Goal: Transaction & Acquisition: Purchase product/service

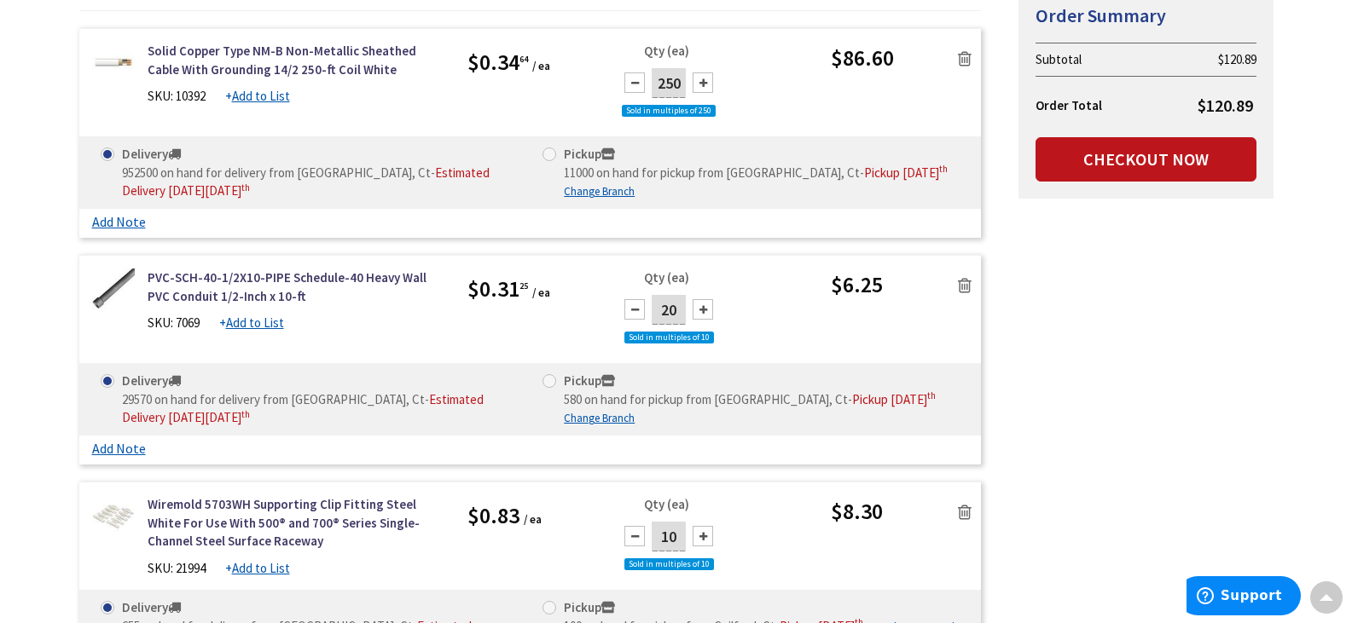
scroll to position [341, 0]
click at [549, 152] on span at bounding box center [549, 155] width 14 height 14
click at [549, 152] on input "Pickup 11000 on hand for pickup from Guilford, Ct - Pickup Thursday, October 9 …" at bounding box center [552, 153] width 11 height 11
radio input "true"
click at [546, 380] on span at bounding box center [549, 381] width 14 height 14
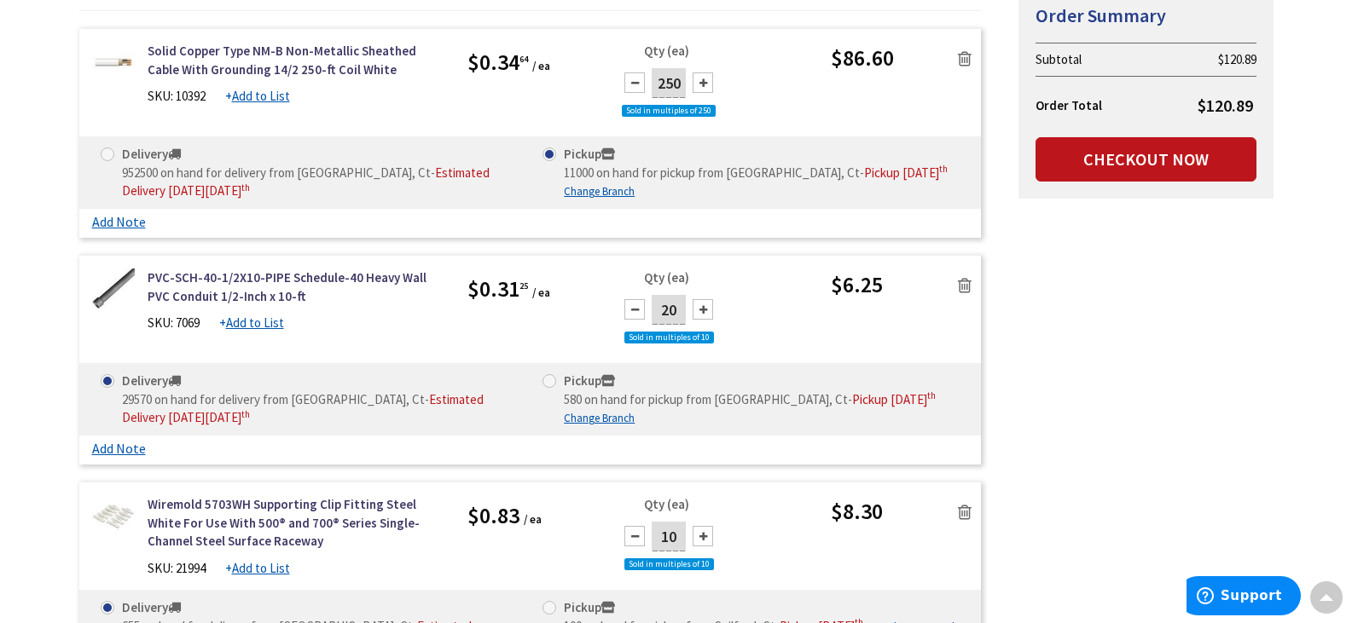
click at [547, 380] on input "Pickup 580 on hand for pickup from Guilford, Ct - Pickup Thursday, October 9 th" at bounding box center [552, 380] width 11 height 11
radio input "true"
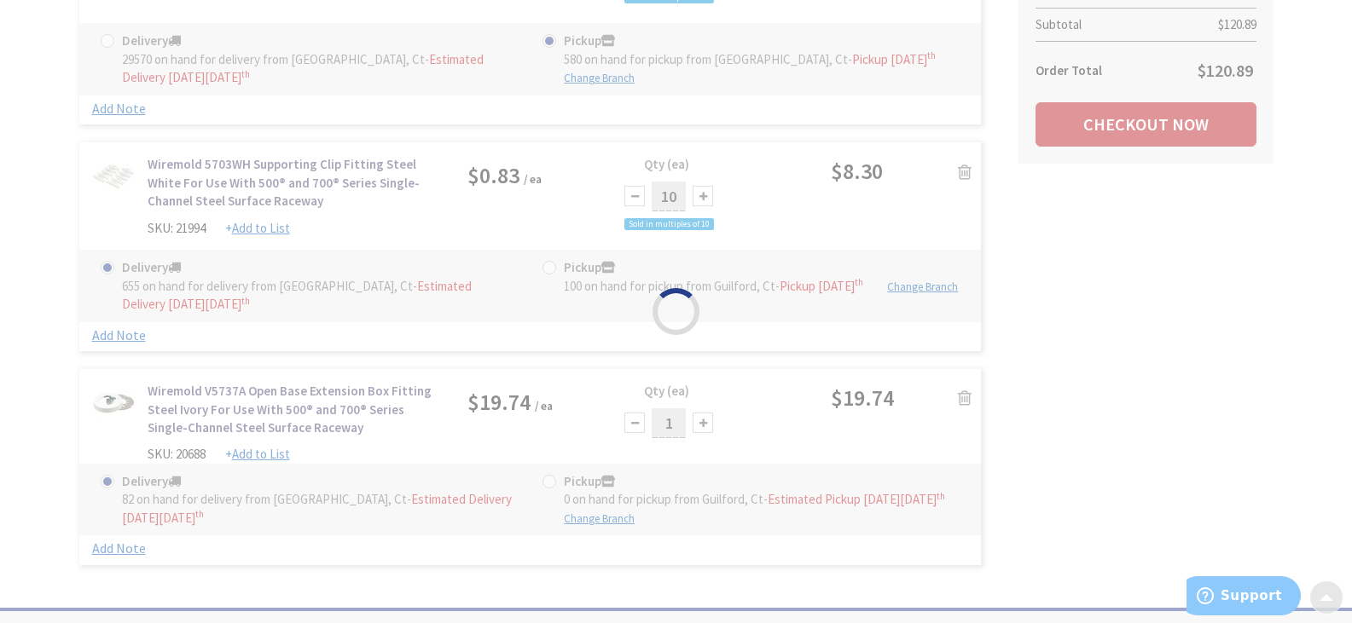
scroll to position [682, 0]
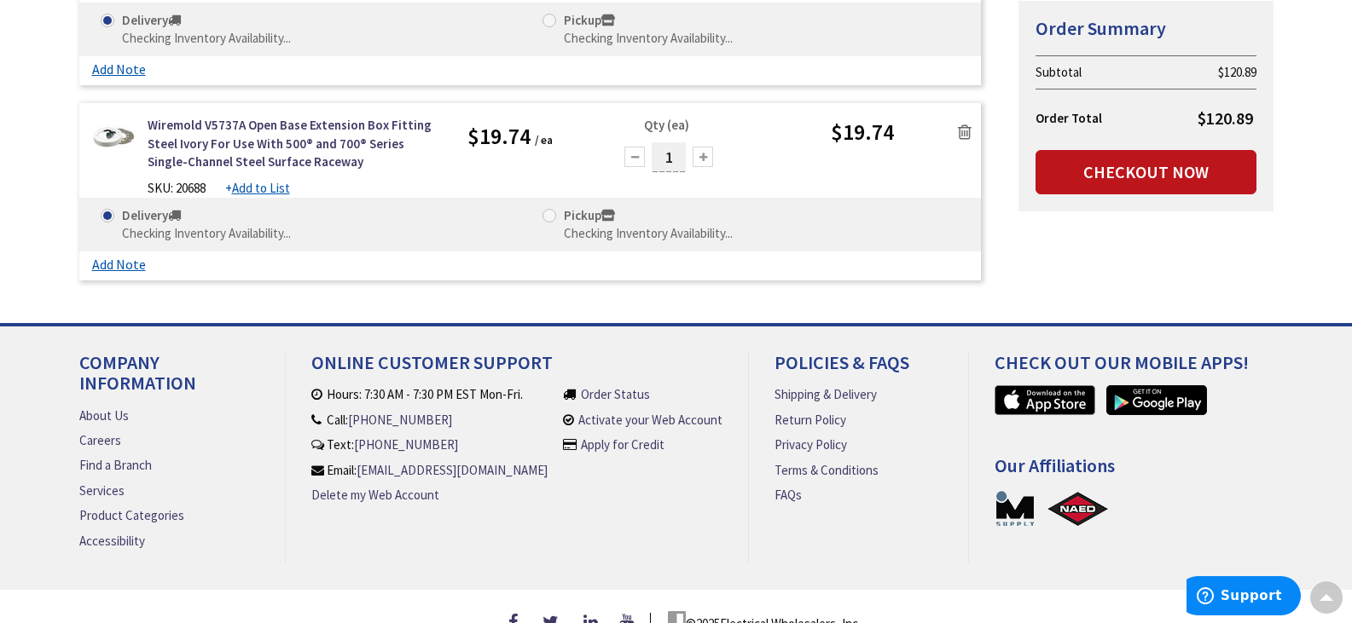
click at [553, 212] on span at bounding box center [549, 216] width 14 height 14
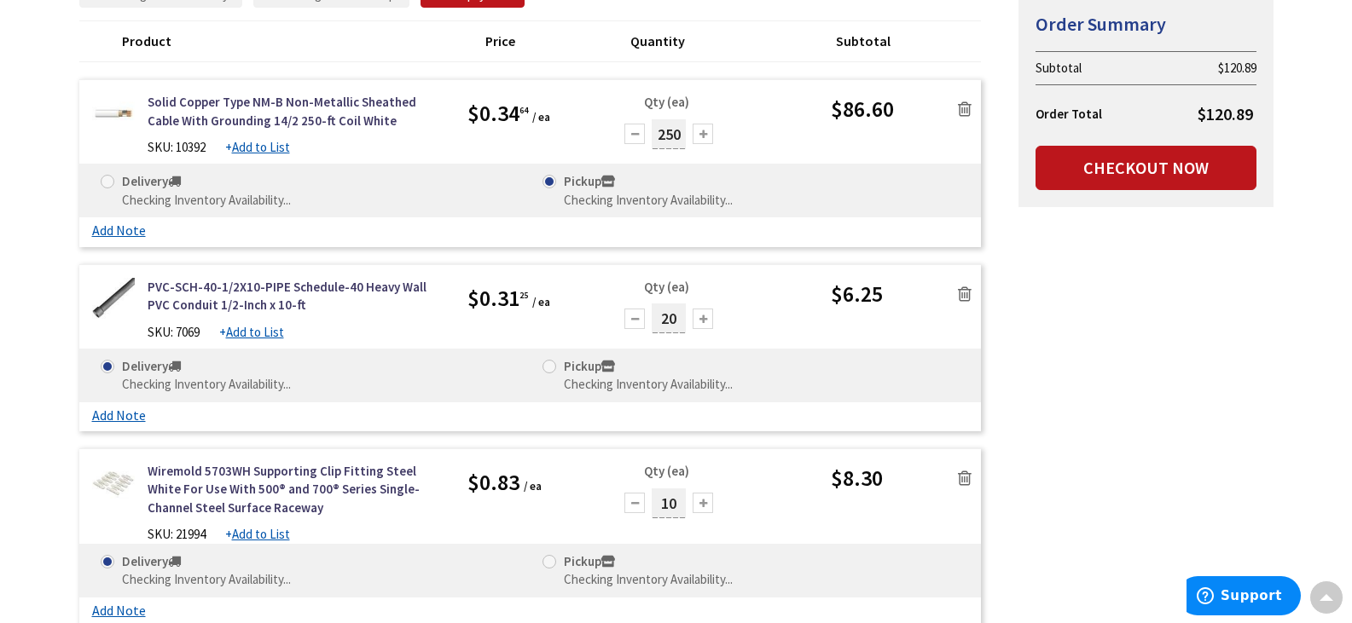
scroll to position [341, 0]
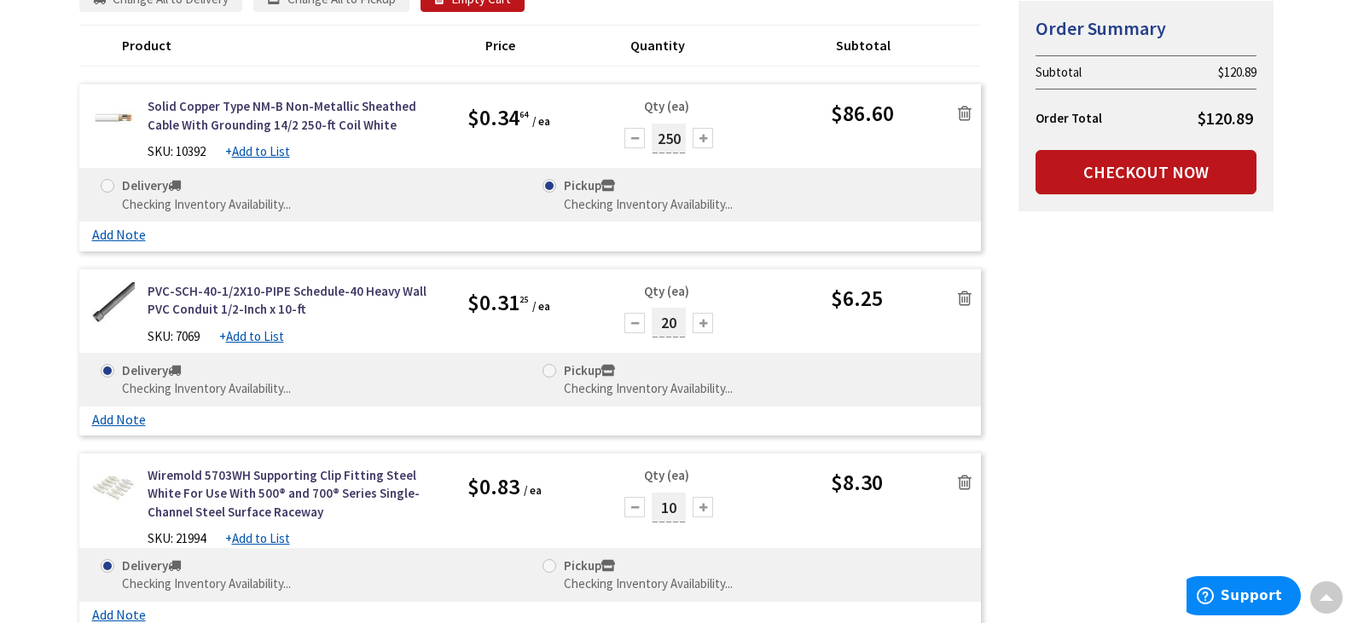
click at [553, 370] on span at bounding box center [549, 371] width 14 height 14
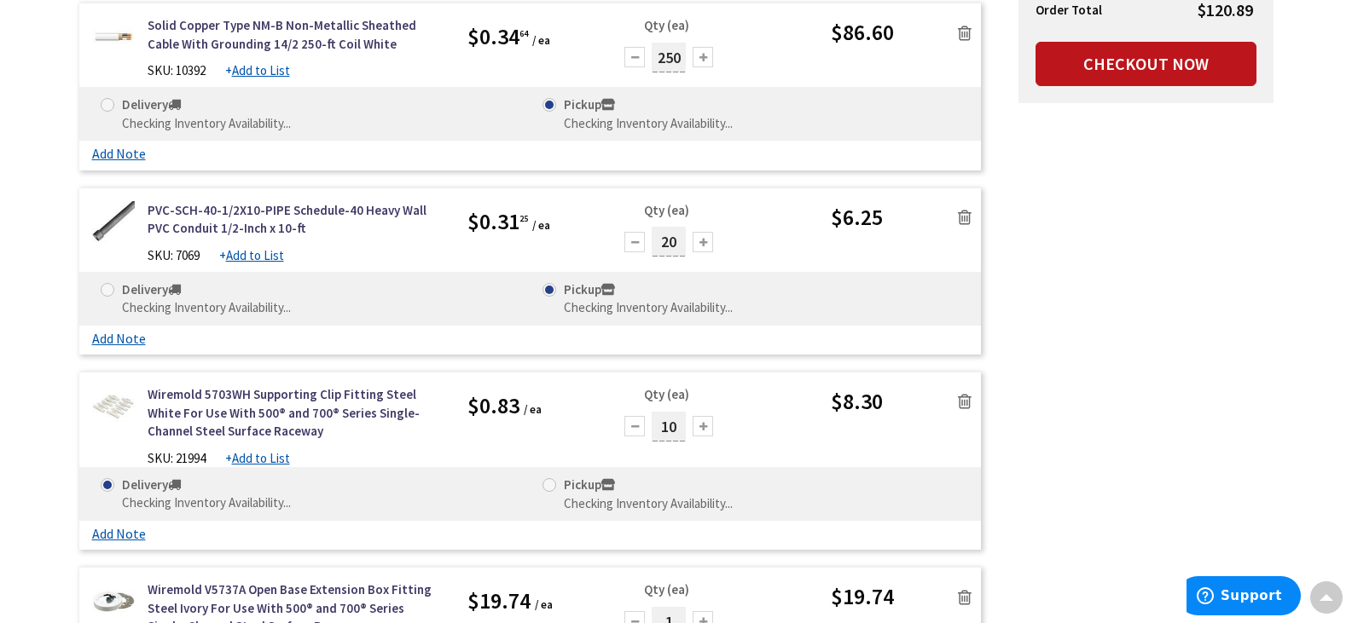
scroll to position [514, 0]
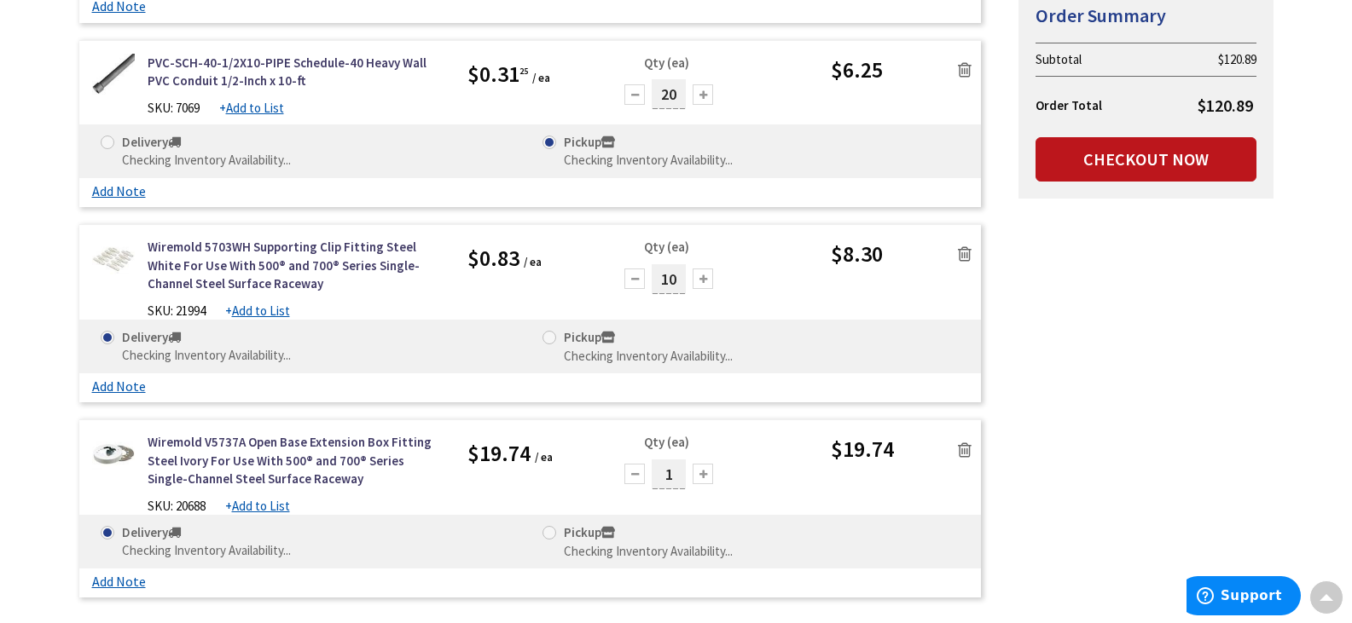
click at [549, 339] on span at bounding box center [549, 338] width 14 height 14
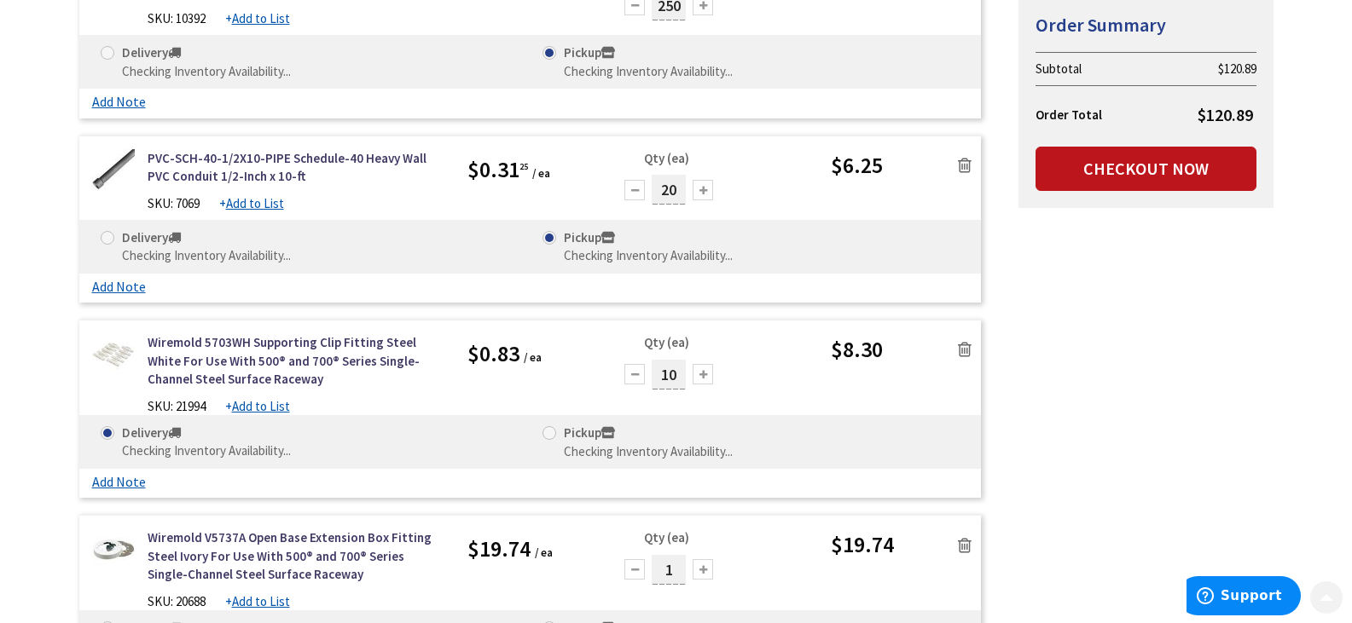
scroll to position [429, 0]
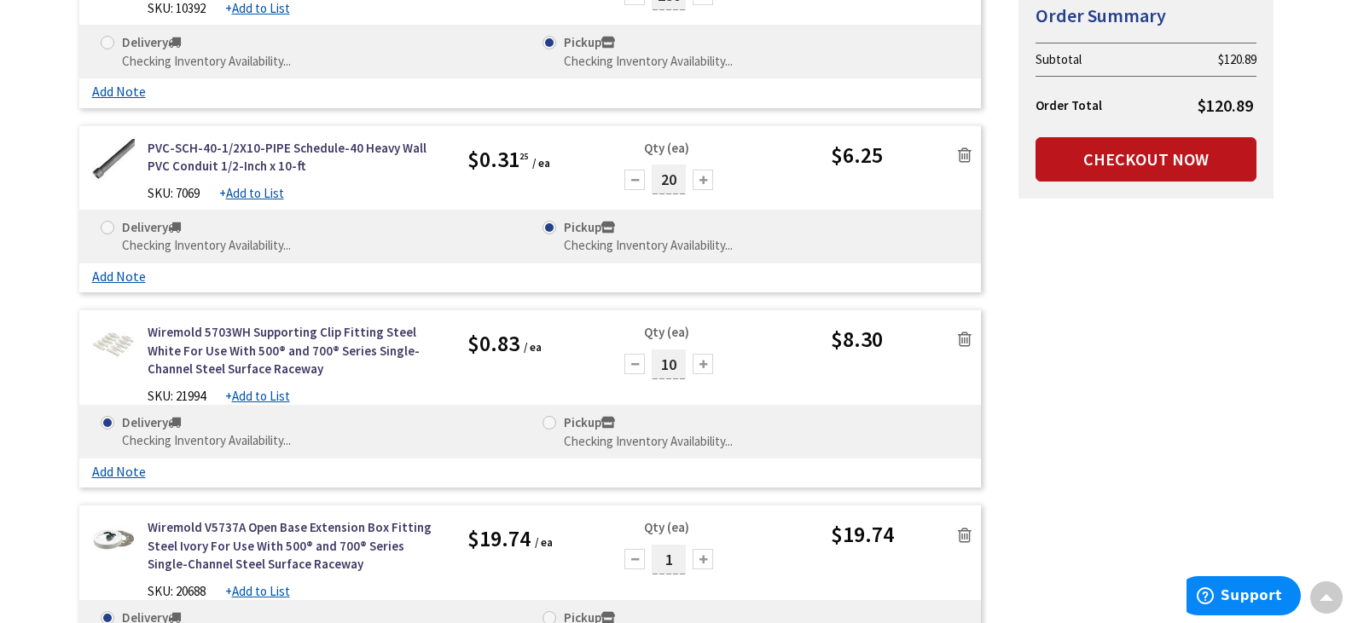
click at [553, 424] on span at bounding box center [549, 423] width 14 height 14
click at [551, 423] on span at bounding box center [549, 423] width 14 height 14
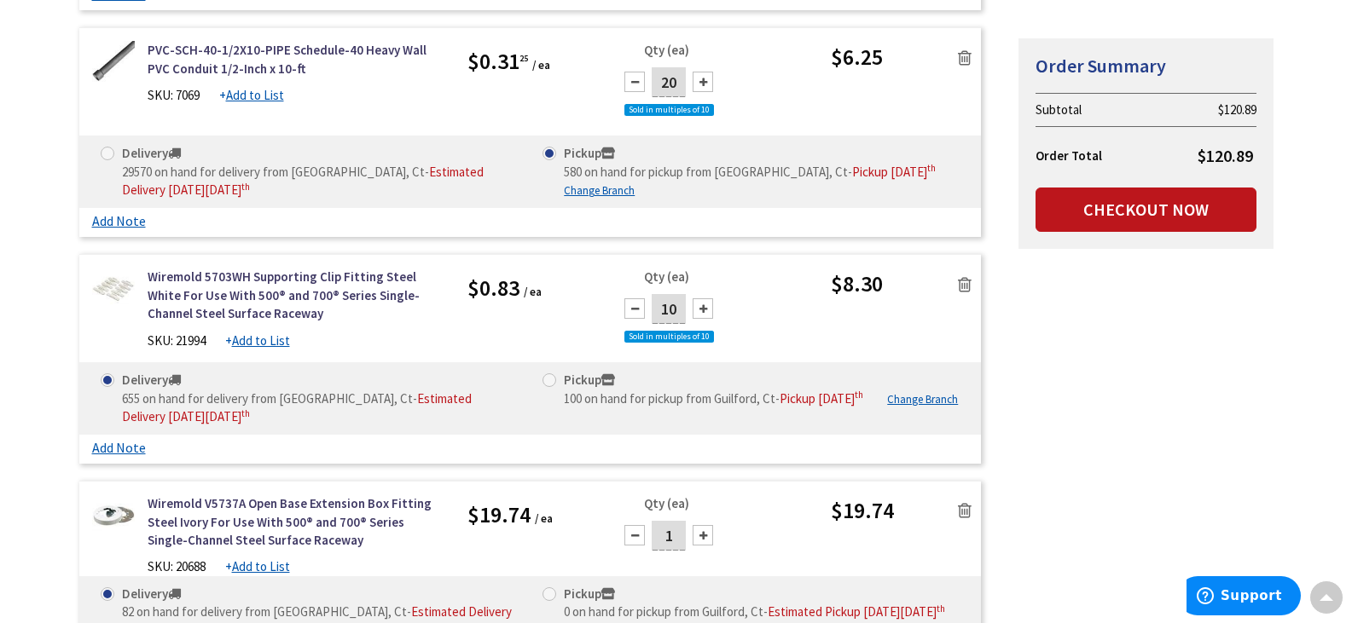
scroll to position [770, 0]
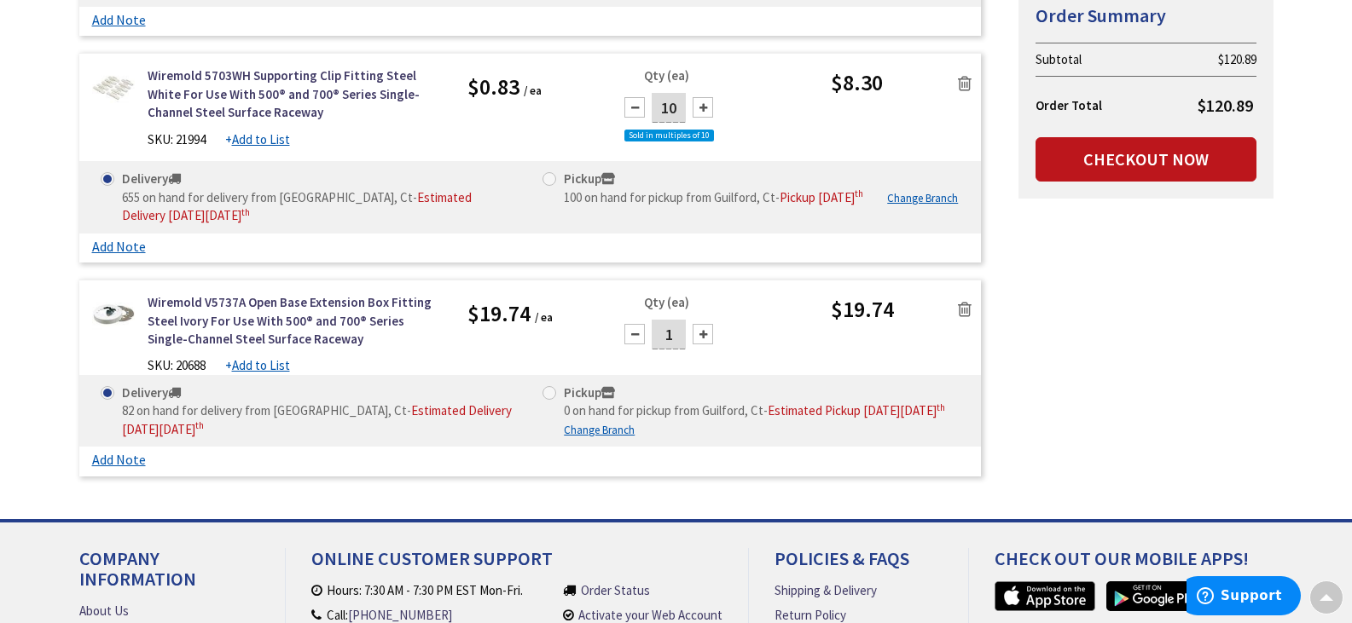
click at [549, 178] on span at bounding box center [549, 179] width 14 height 14
click at [549, 178] on input "Pickup 100 on hand for pickup from Guilford, Ct - Pickup Thursday, October 9 th" at bounding box center [552, 178] width 11 height 11
radio input "true"
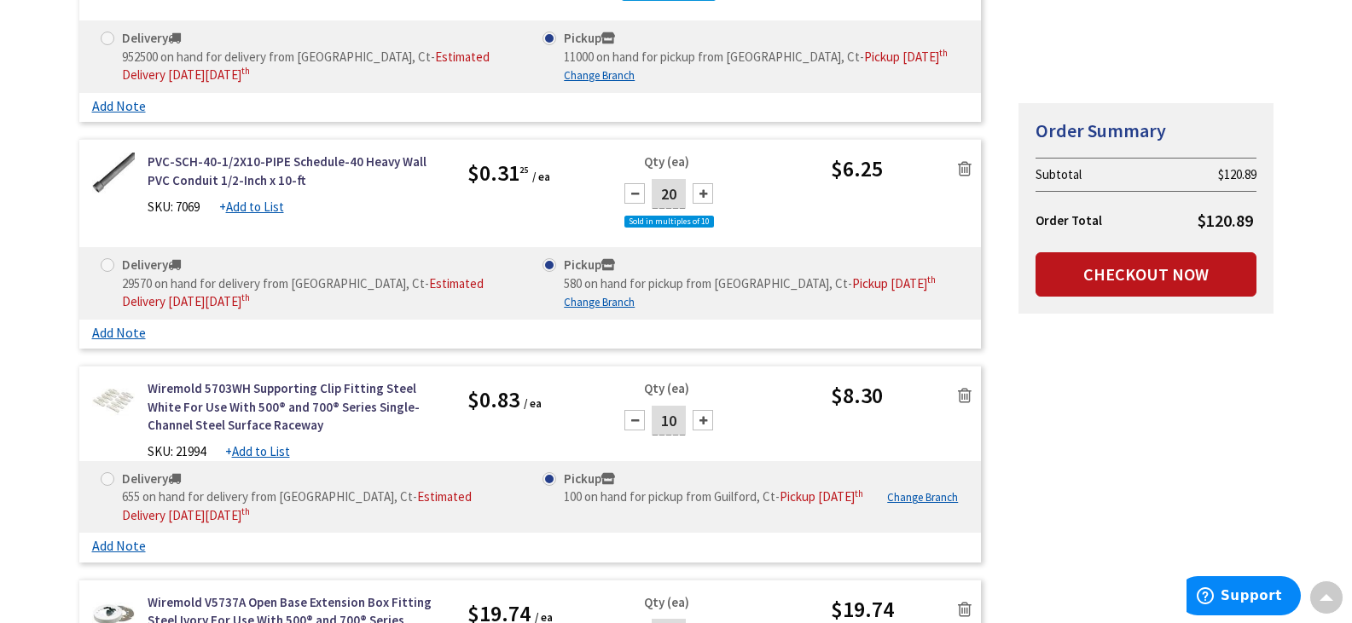
scroll to position [770, 0]
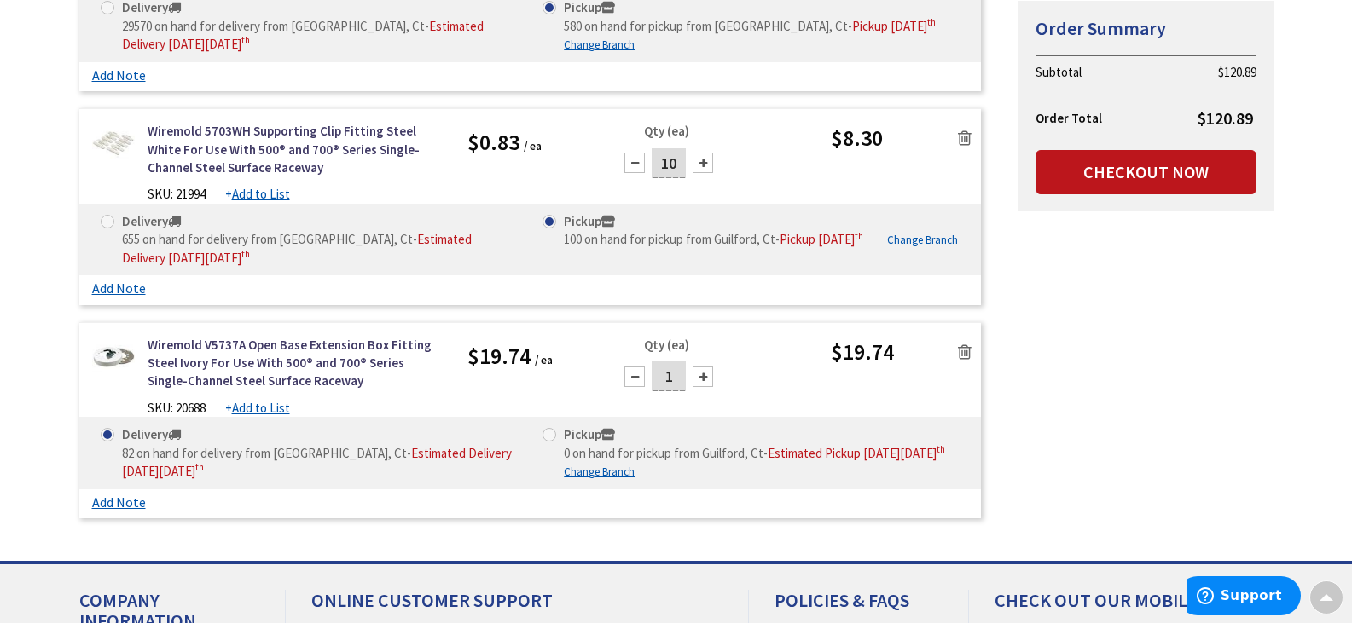
click at [106, 220] on span at bounding box center [108, 222] width 14 height 14
click at [106, 220] on input "Delivery 655 on hand for delivery from Middletown, Ct - Estimated Delivery on F…" at bounding box center [110, 221] width 11 height 11
radio input "true"
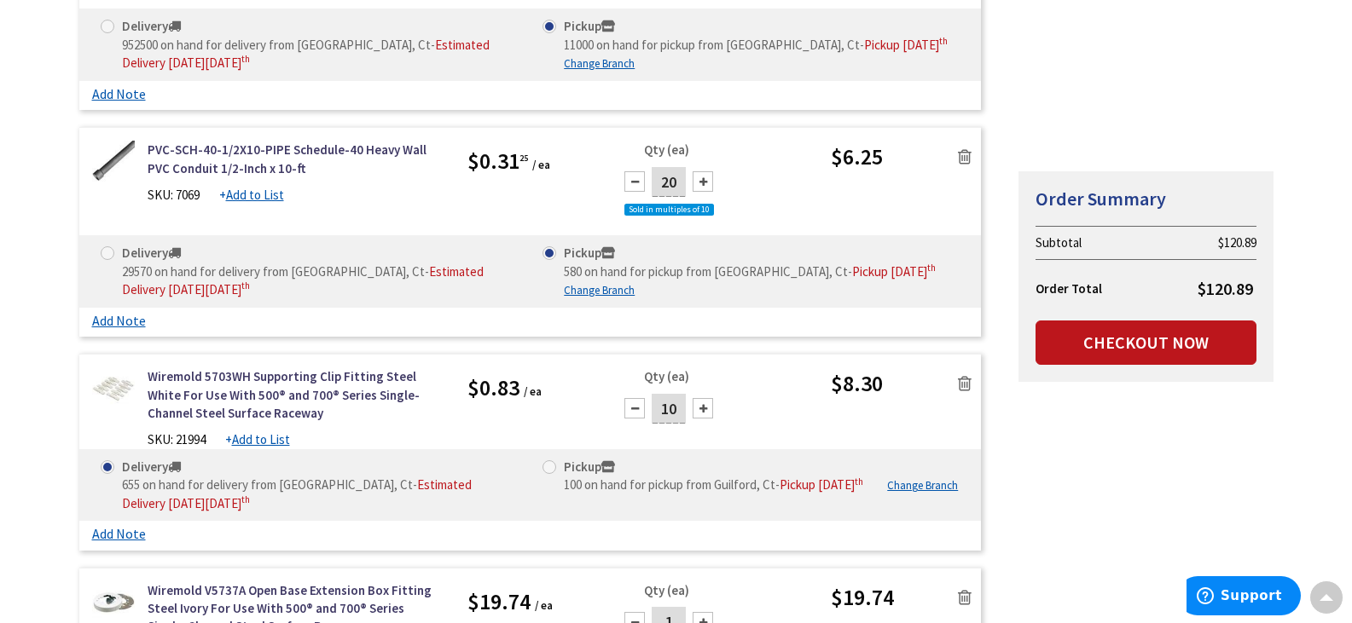
scroll to position [514, 0]
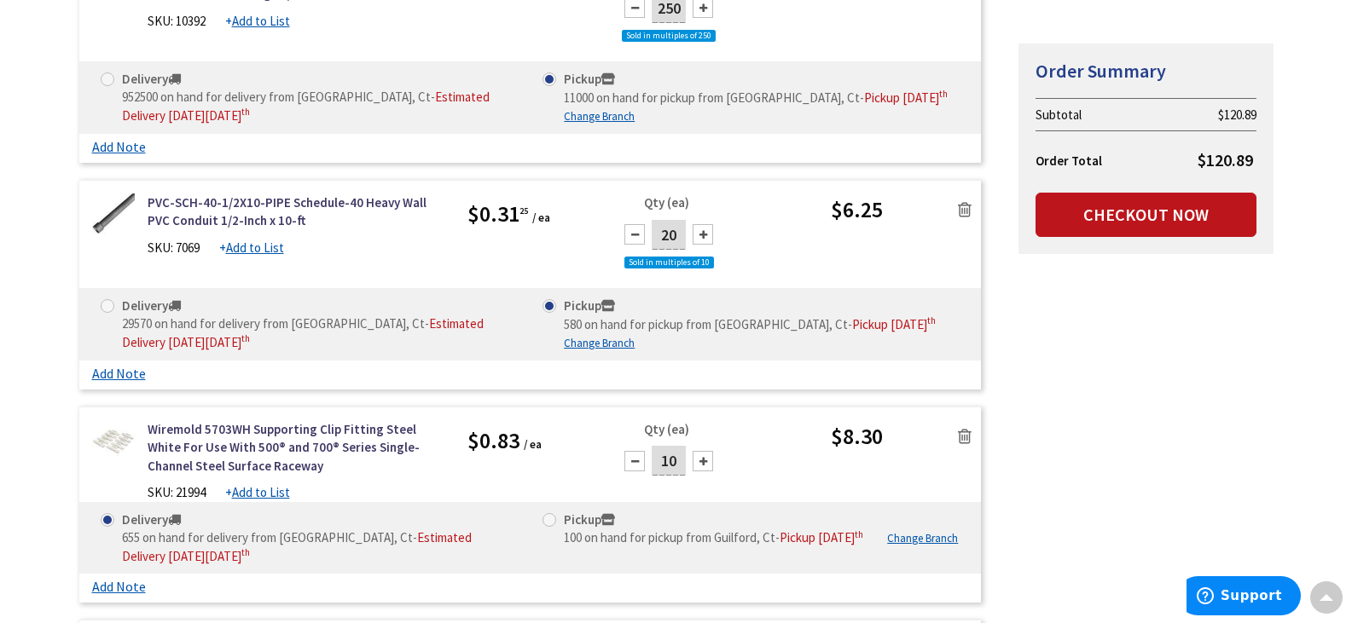
click at [110, 307] on span at bounding box center [108, 306] width 14 height 14
click at [110, 307] on input "Delivery 29570 on hand for delivery from Middletown, Ct - Estimated Delivery on…" at bounding box center [110, 305] width 11 height 11
radio input "true"
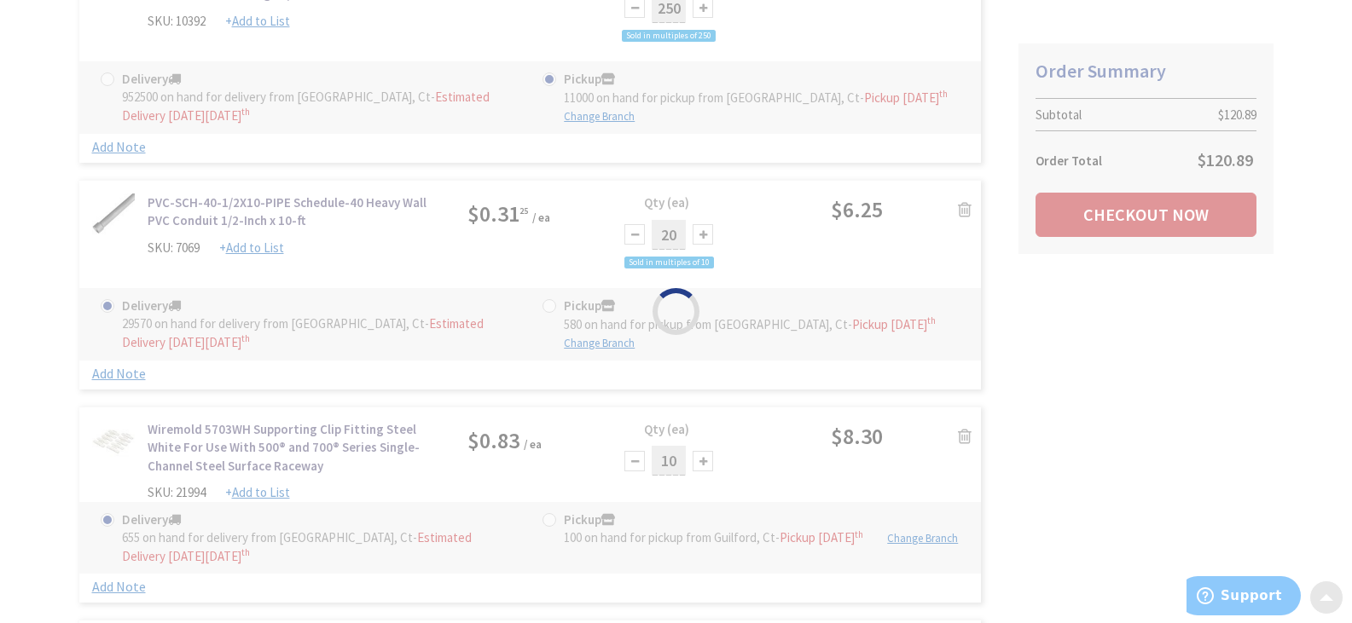
scroll to position [429, 0]
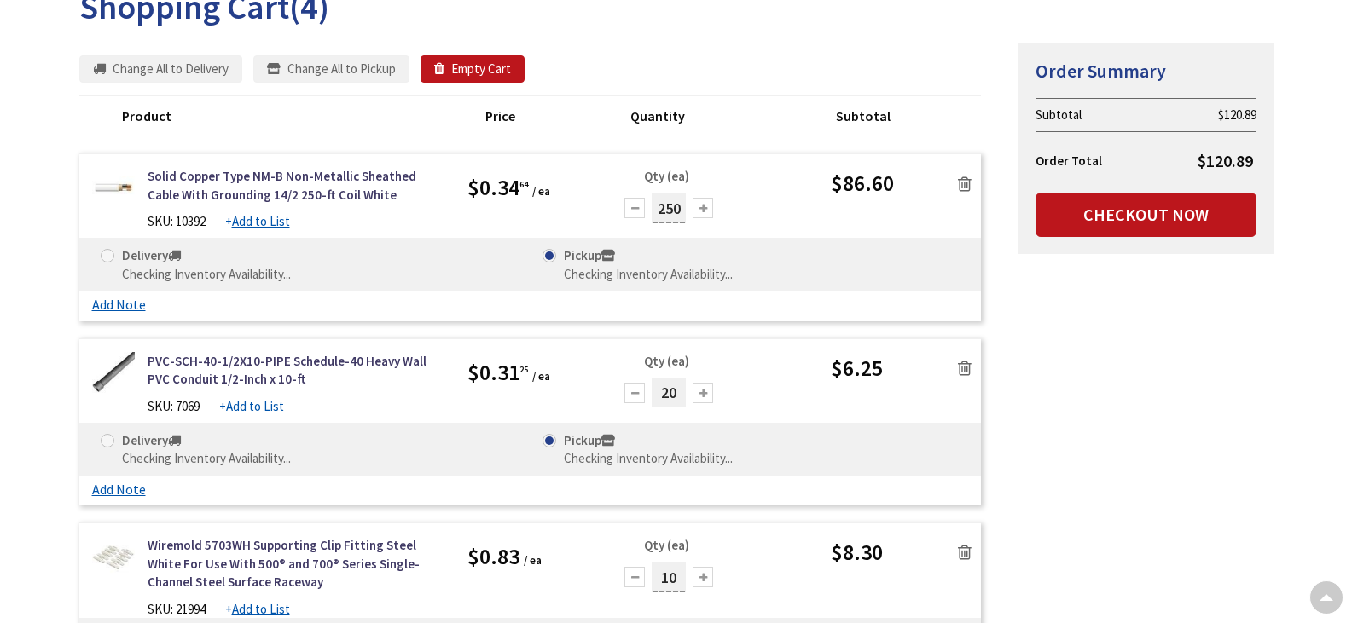
click at [112, 258] on span at bounding box center [108, 256] width 14 height 14
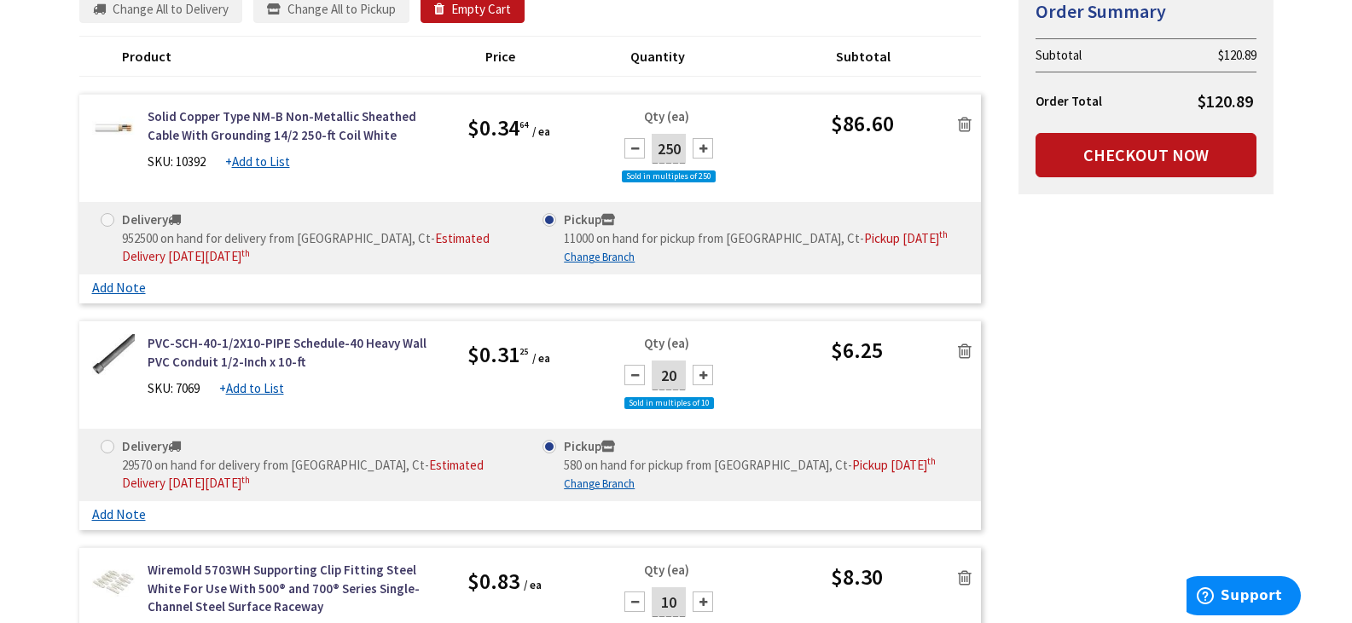
scroll to position [341, 0]
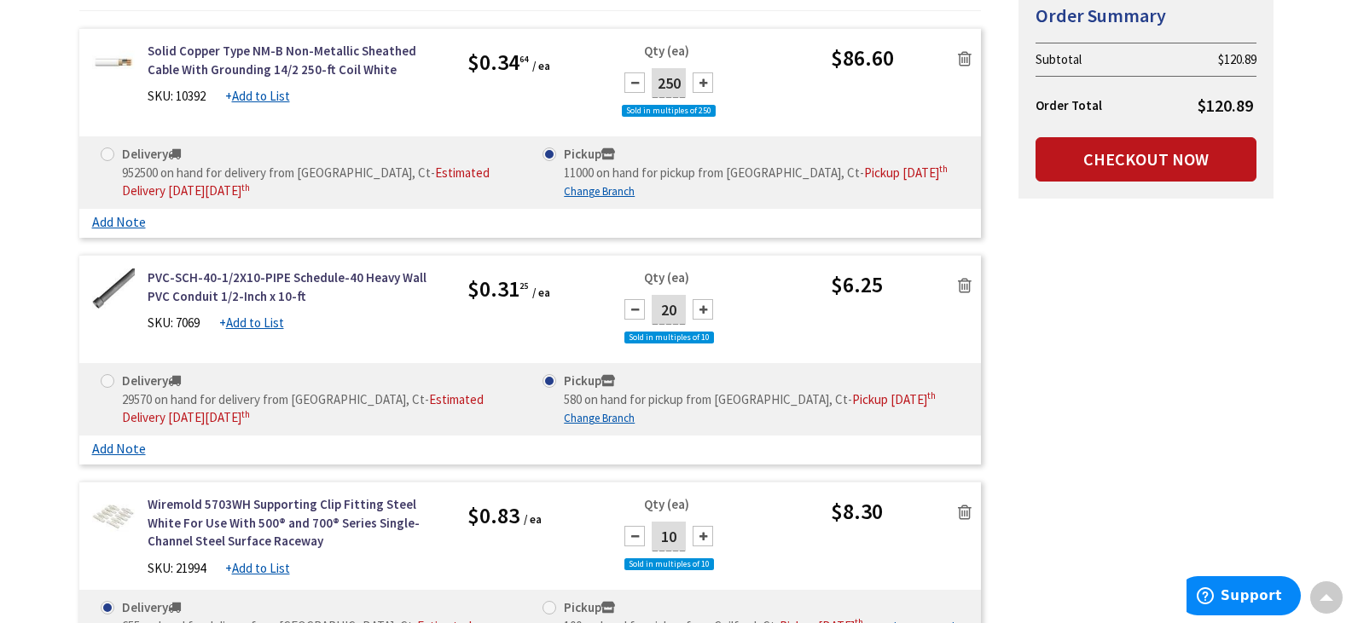
click at [105, 158] on span at bounding box center [108, 155] width 14 height 14
click at [105, 158] on input "Delivery 952500 on hand for delivery from Middletown, Ct - Estimated Delivery o…" at bounding box center [110, 153] width 11 height 11
radio input "true"
click at [106, 382] on span at bounding box center [108, 381] width 14 height 14
click at [106, 382] on input "Delivery 29570 on hand for delivery from Middletown, Ct - Estimated Delivery on…" at bounding box center [110, 380] width 11 height 11
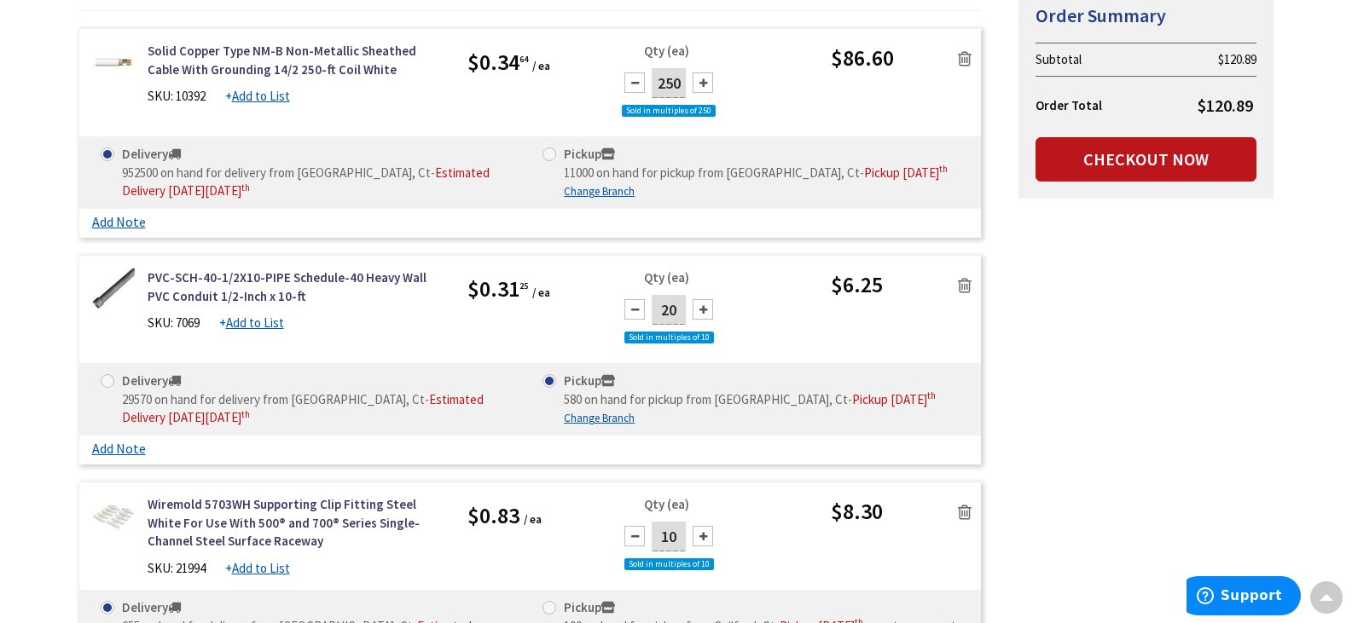
radio input "true"
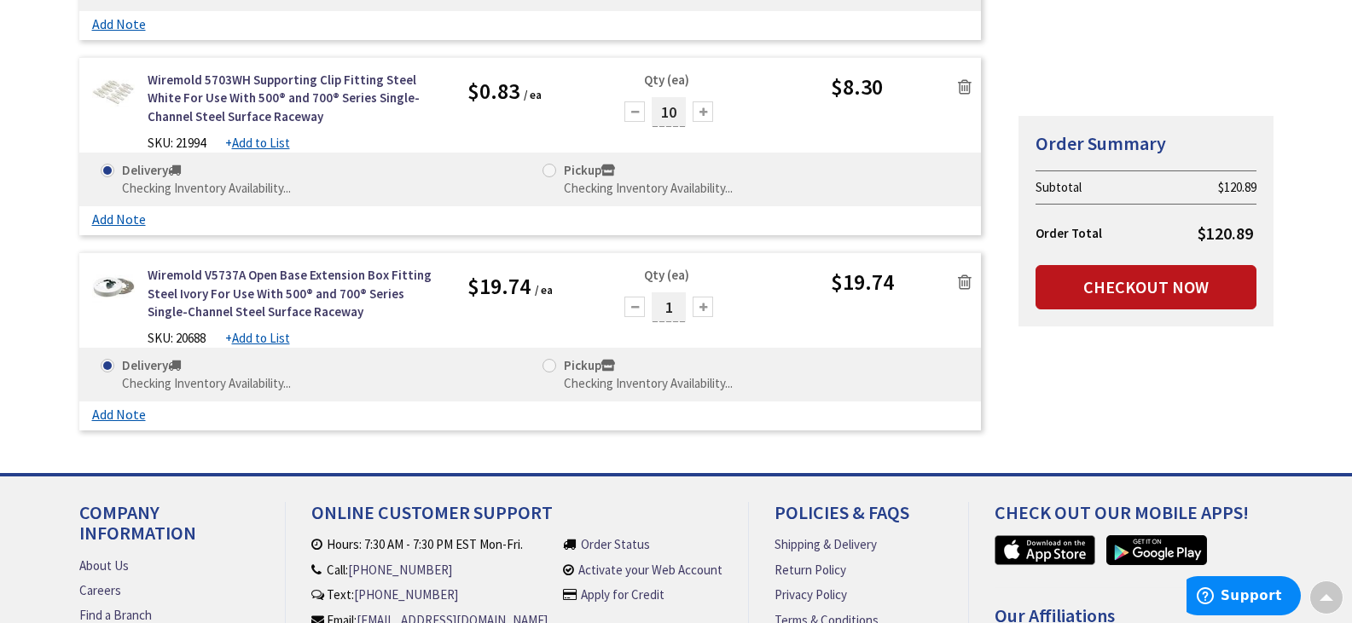
scroll to position [512, 0]
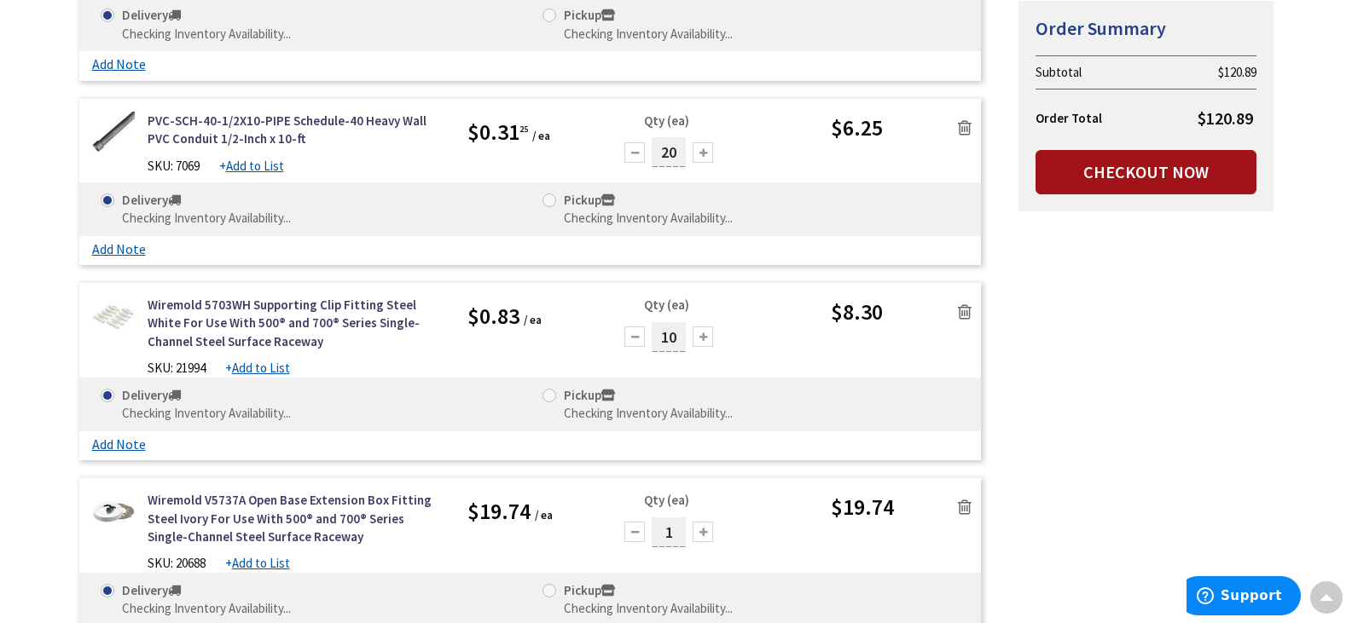
click at [1163, 164] on link "Checkout Now" at bounding box center [1145, 172] width 221 height 44
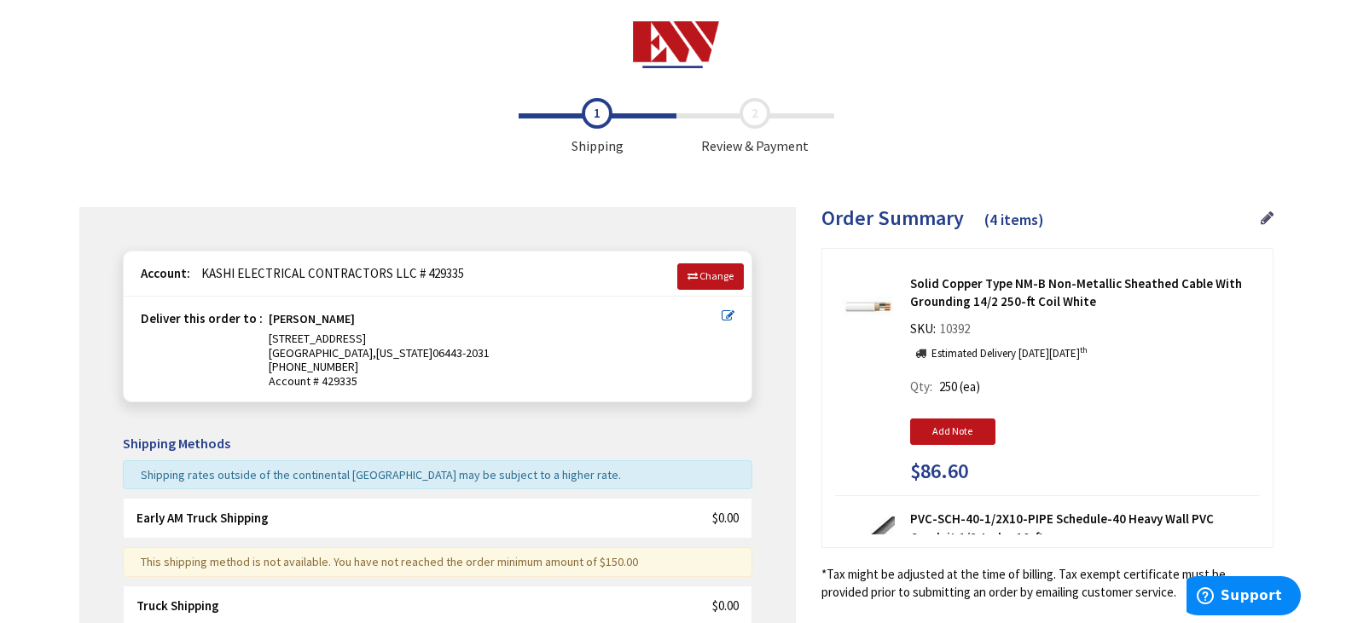
click at [1260, 219] on icon at bounding box center [1266, 218] width 13 height 15
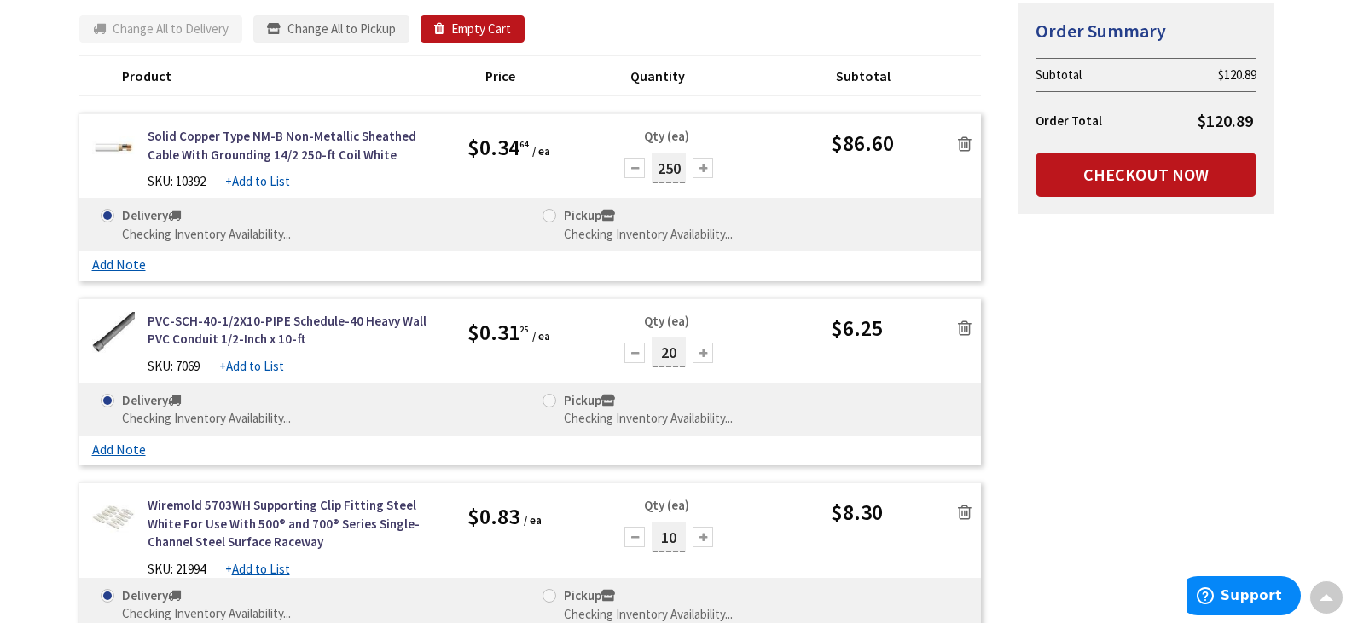
click at [548, 216] on span at bounding box center [549, 216] width 14 height 14
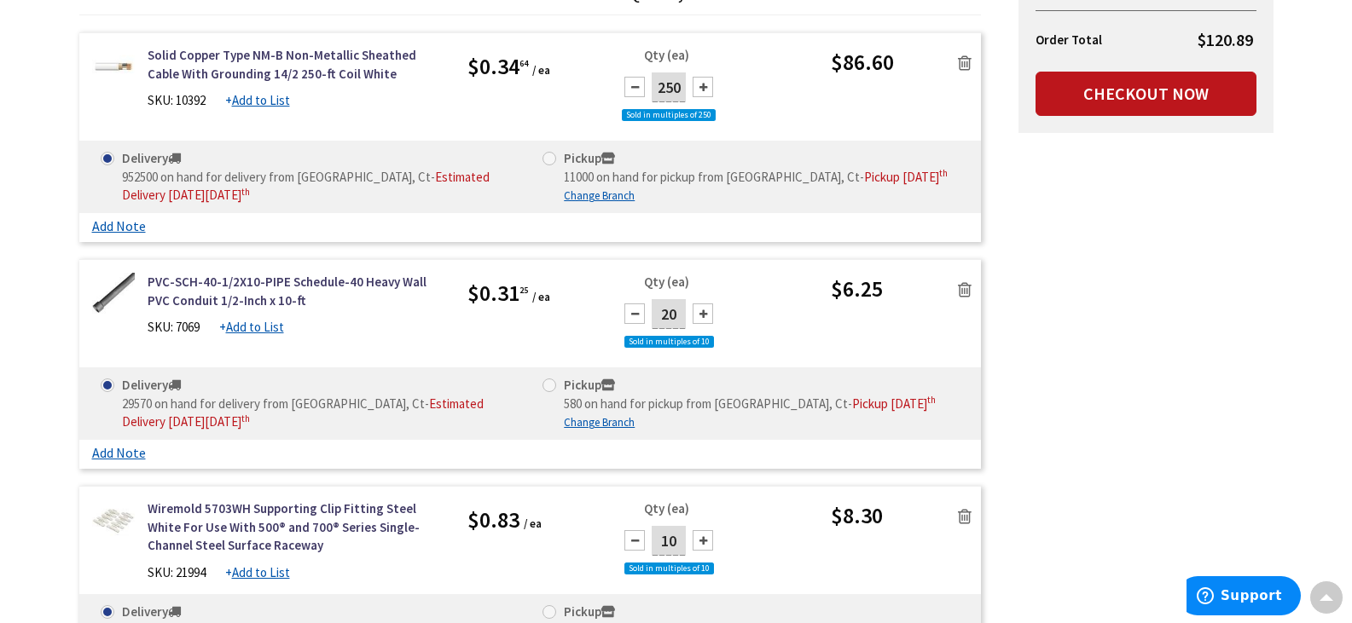
scroll to position [341, 0]
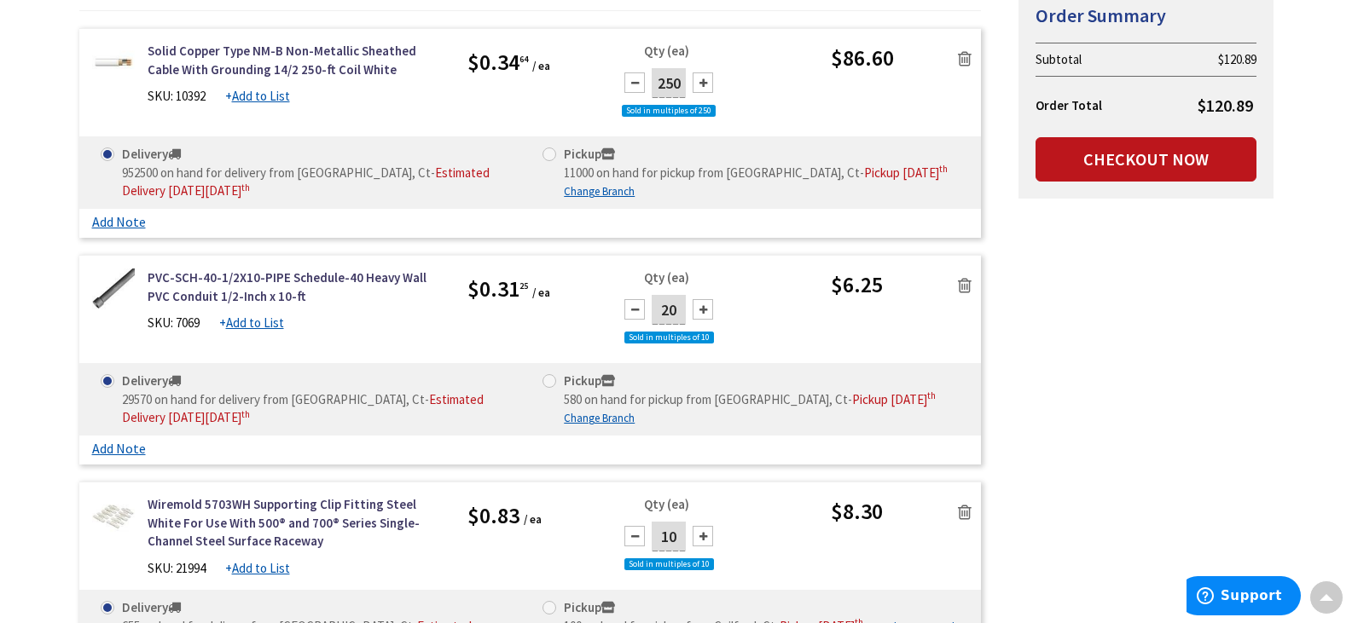
click at [555, 151] on label "Pickup 11000 on hand for pickup from Guilford, Ct - Pickup Thursday, October 9 …" at bounding box center [744, 163] width 405 height 37
click at [555, 151] on input "Pickup 11000 on hand for pickup from Guilford, Ct - Pickup Thursday, October 9 …" at bounding box center [552, 153] width 11 height 11
radio input "true"
click at [548, 384] on span at bounding box center [549, 381] width 14 height 14
click at [548, 384] on input "Pickup 580 on hand for pickup from [GEOGRAPHIC_DATA], Ct - Pickup [DATE]" at bounding box center [552, 380] width 11 height 11
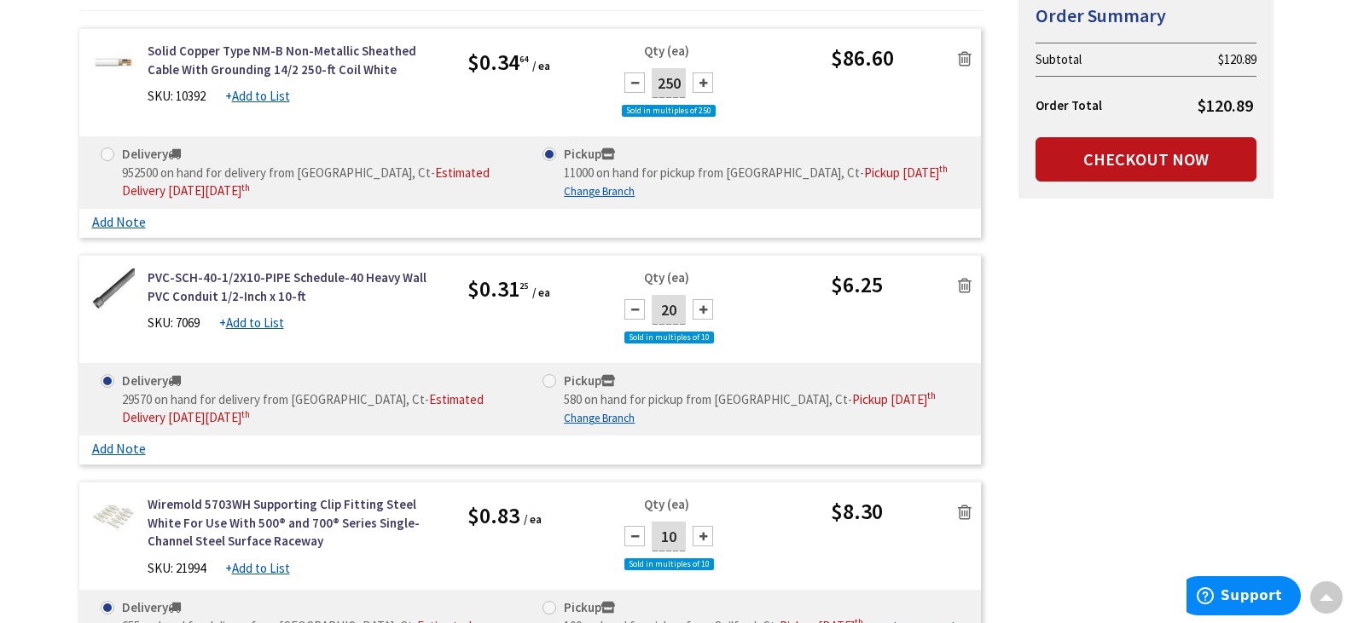
radio input "true"
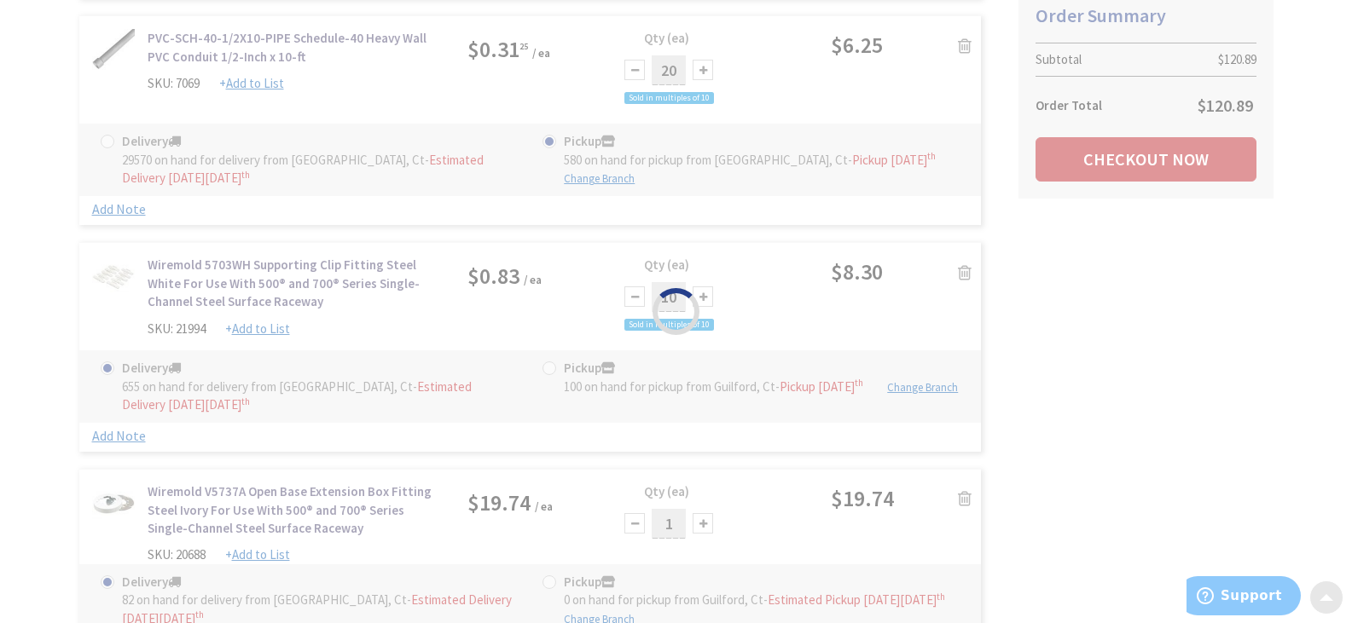
scroll to position [597, 0]
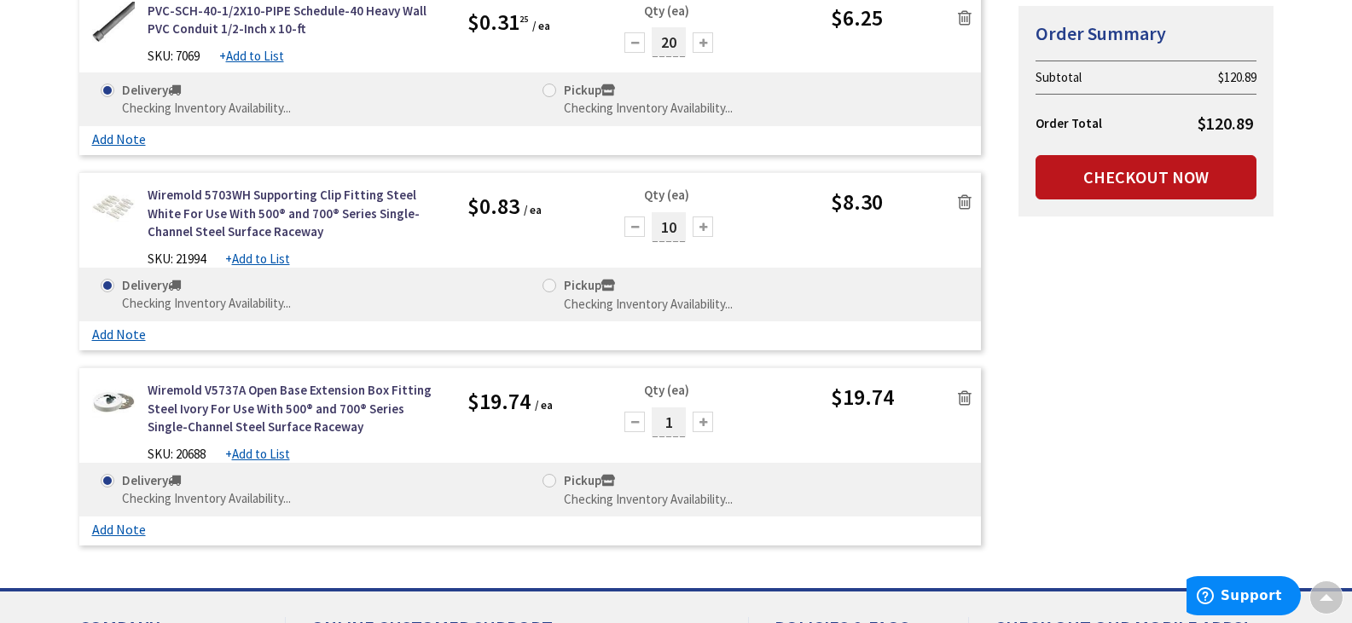
scroll to position [584, 0]
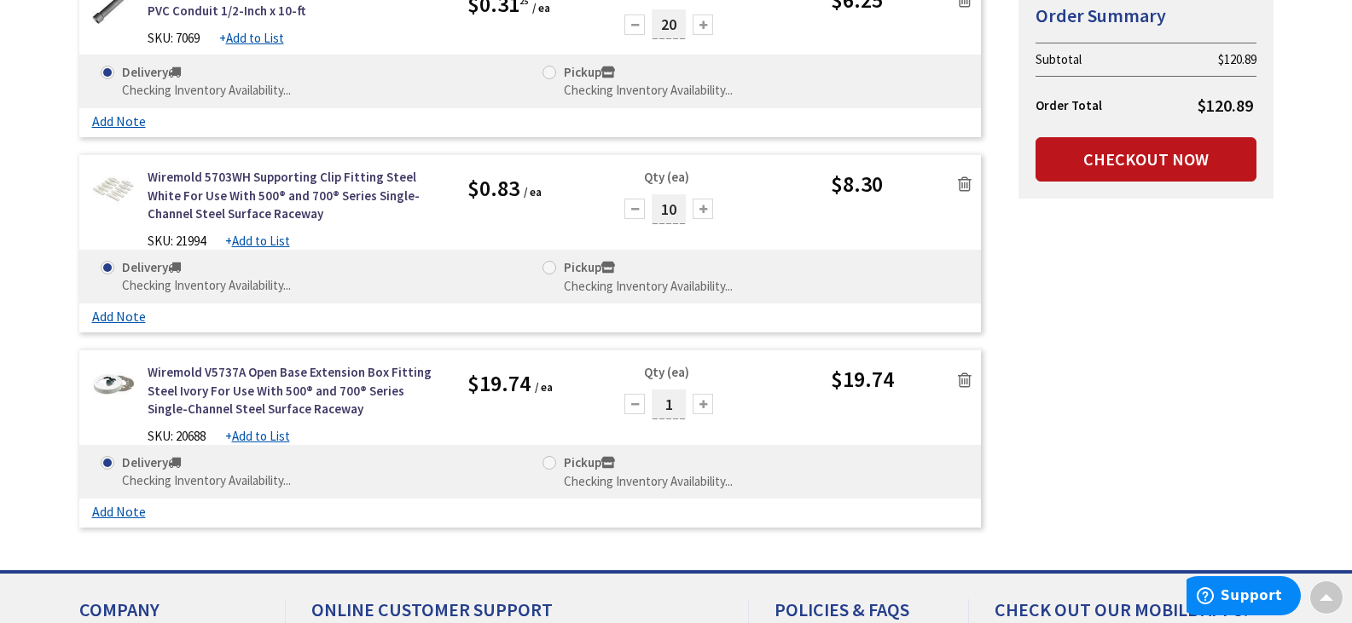
click at [553, 268] on span at bounding box center [549, 268] width 14 height 14
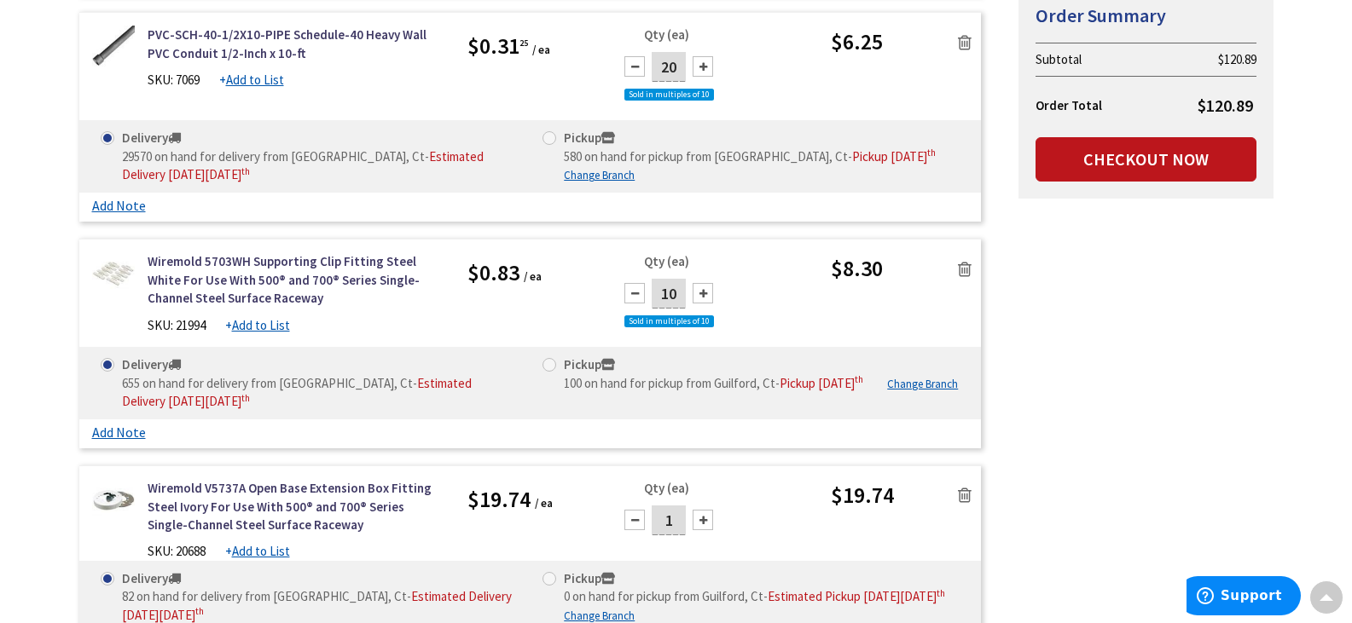
click at [553, 366] on span at bounding box center [549, 365] width 14 height 14
click at [553, 366] on input "Pickup 100 on hand for pickup from Guilford, Ct - Pickup Thursday, October 9 th" at bounding box center [552, 364] width 11 height 11
radio input "true"
click at [544, 140] on span at bounding box center [549, 138] width 14 height 14
click at [547, 140] on input "Pickup 580 on hand for pickup from Guilford, Ct - Pickup Thursday, October 9 th" at bounding box center [552, 137] width 11 height 11
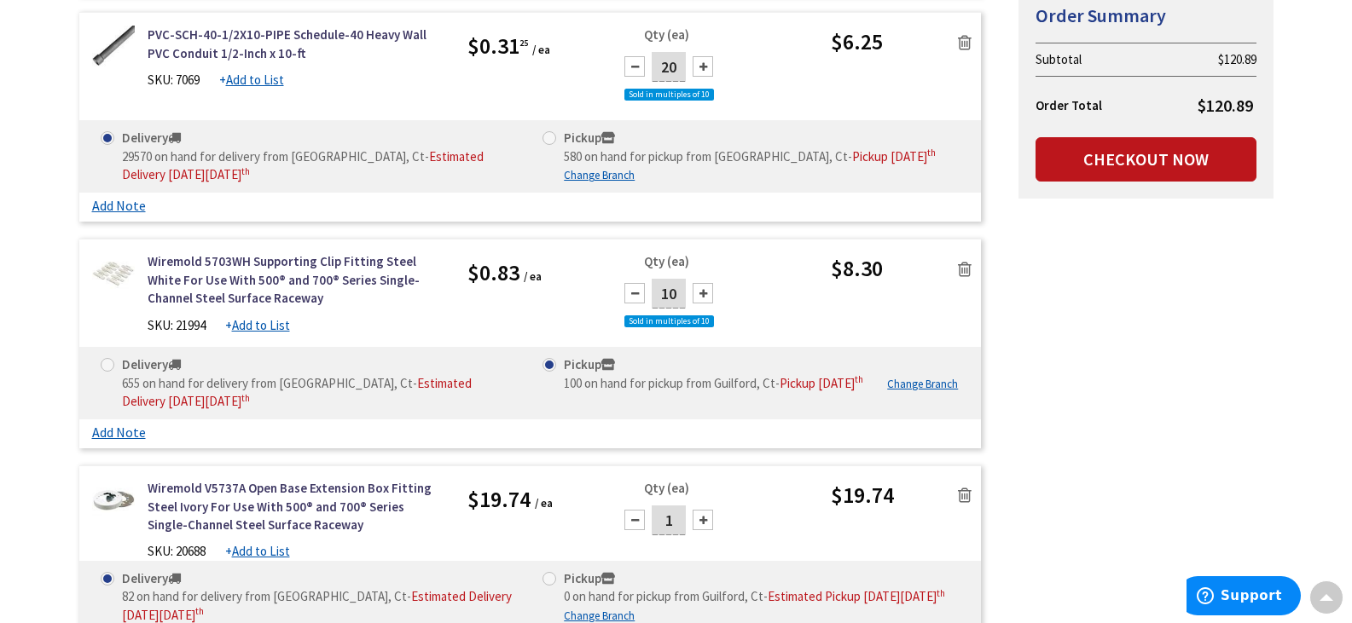
radio input "true"
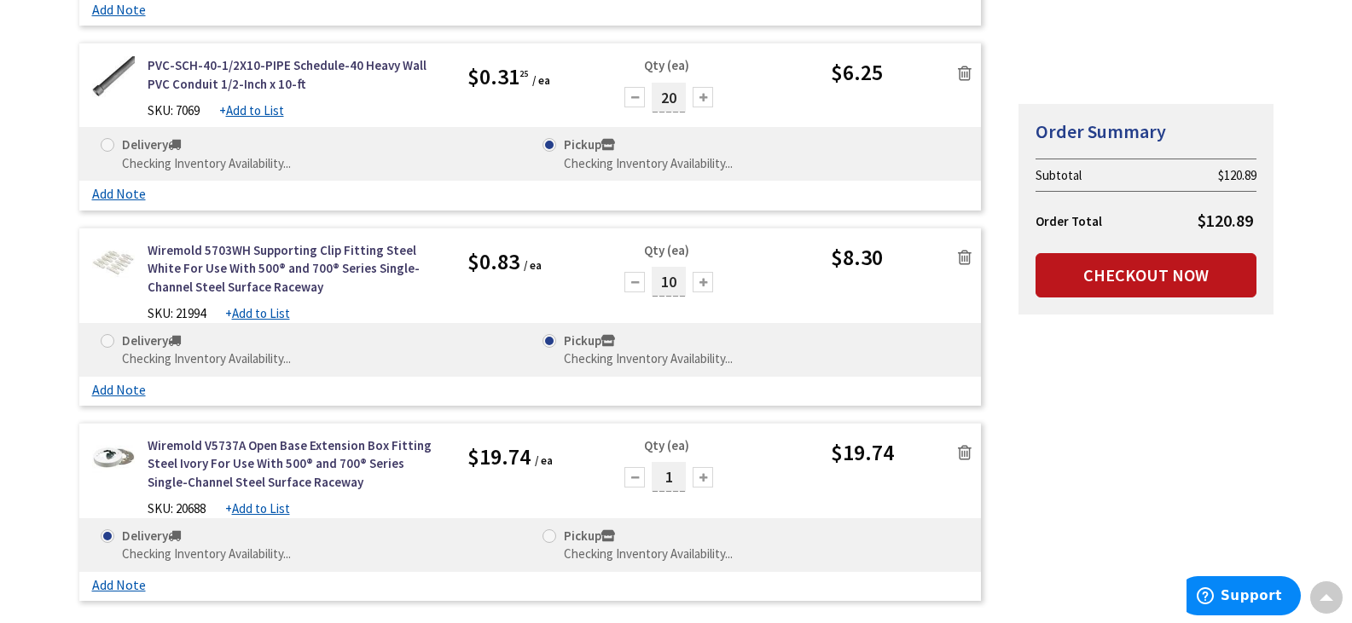
scroll to position [669, 0]
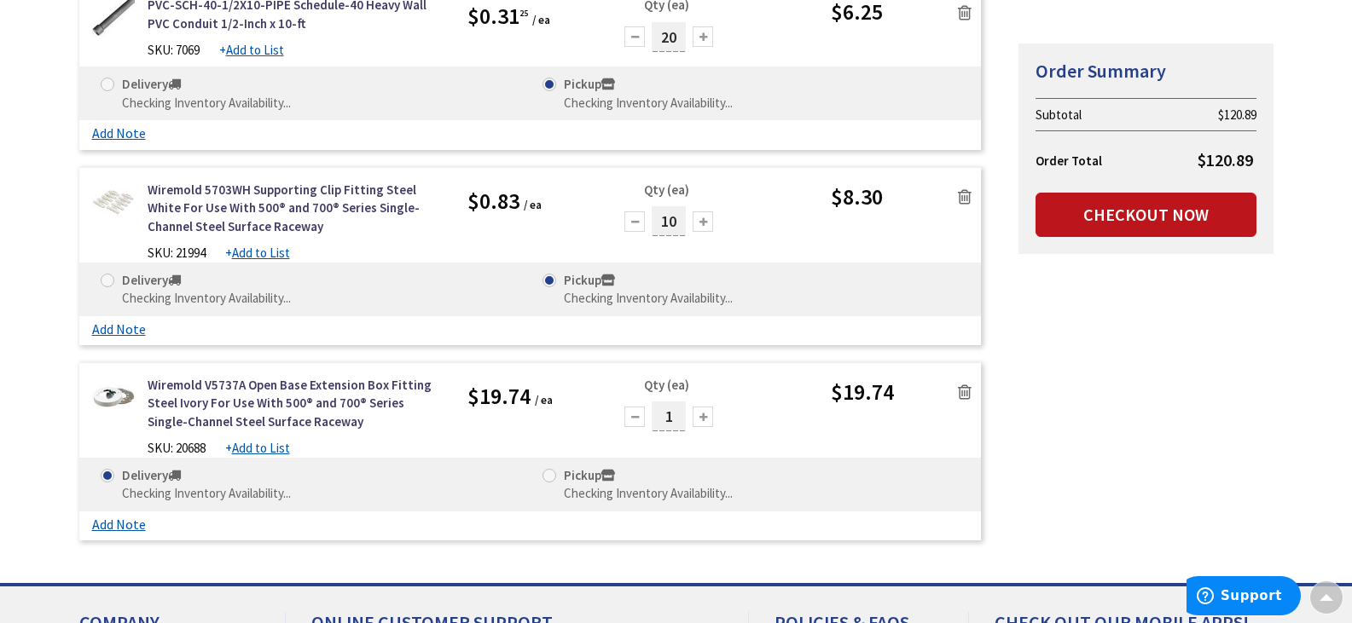
click at [964, 391] on icon at bounding box center [965, 392] width 14 height 17
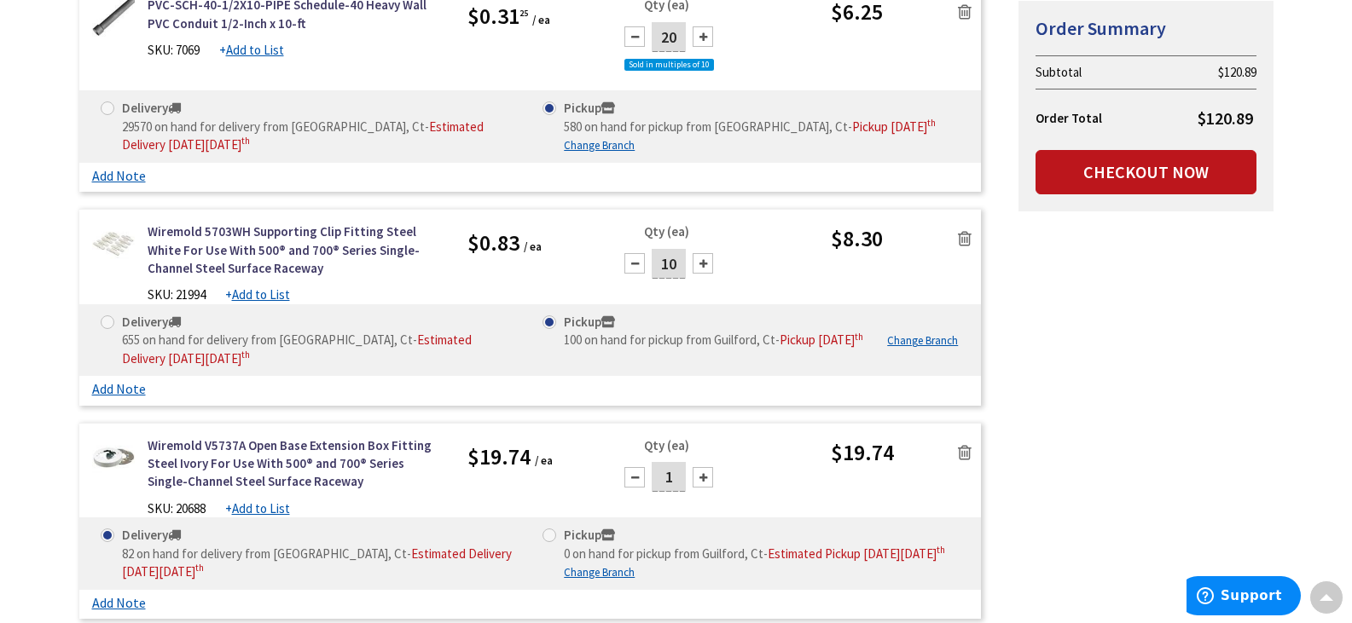
click at [966, 450] on icon at bounding box center [965, 452] width 14 height 17
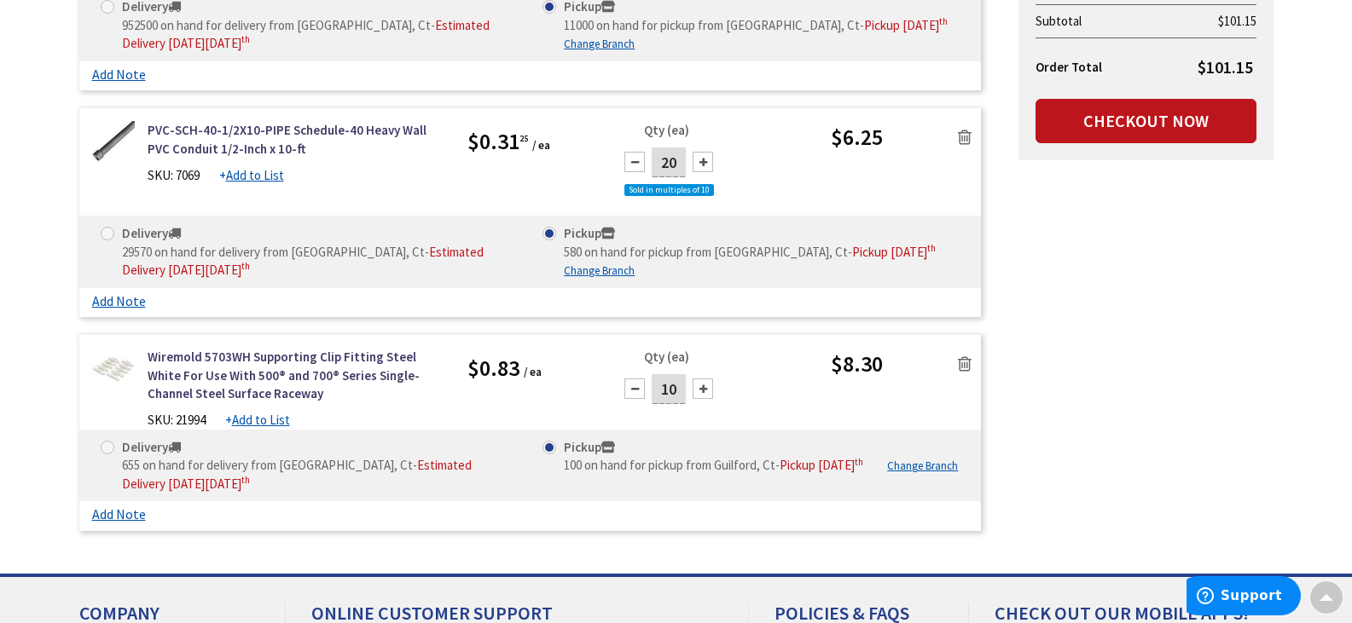
scroll to position [584, 0]
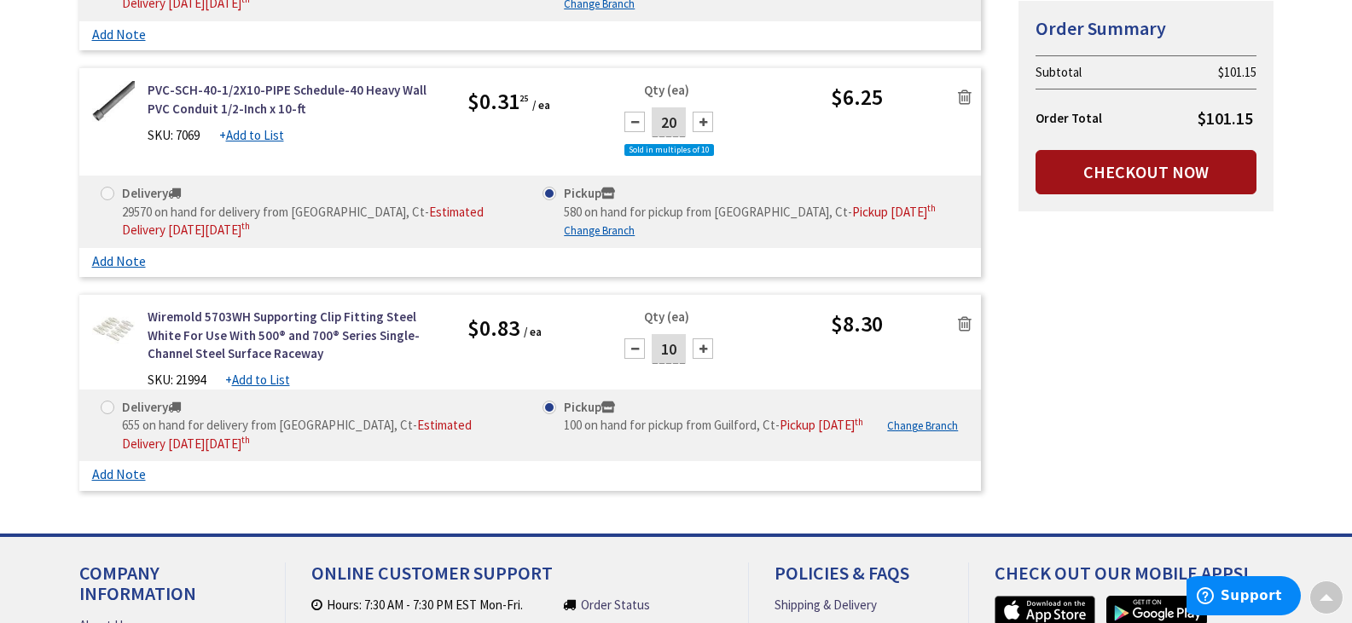
click at [1128, 178] on link "Checkout Now" at bounding box center [1145, 172] width 221 height 44
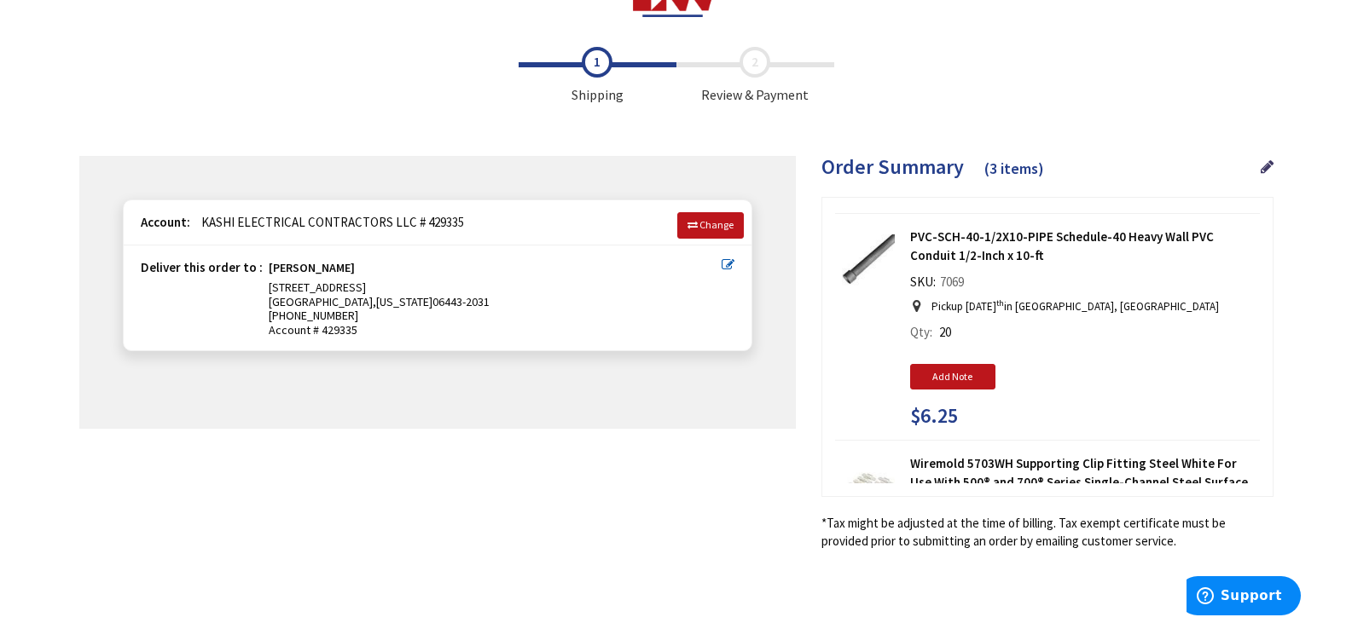
scroll to position [256, 0]
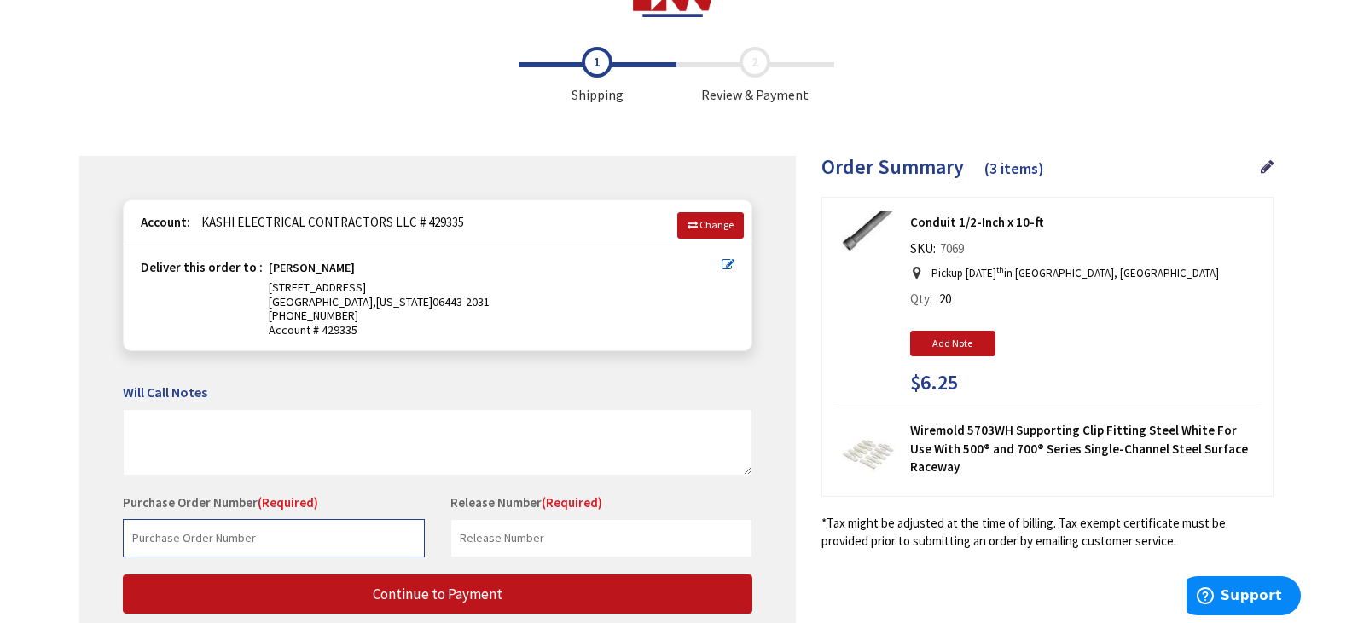
drag, startPoint x: 236, startPoint y: 544, endPoint x: 239, endPoint y: 522, distance: 22.3
click at [240, 542] on input "text" at bounding box center [274, 538] width 302 height 38
type input "Van Stock"
click at [634, 545] on input "text" at bounding box center [601, 538] width 302 height 38
type input "Van Stock"
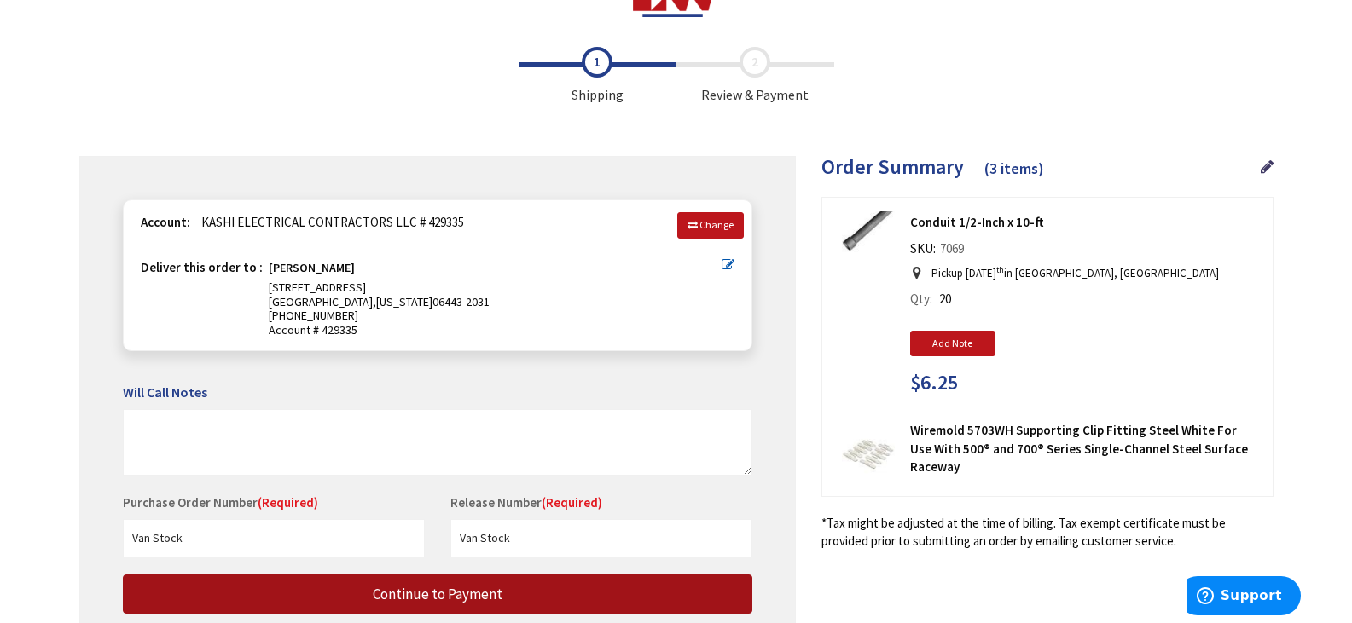
click at [572, 592] on button "Continue to Payment" at bounding box center [437, 595] width 629 height 40
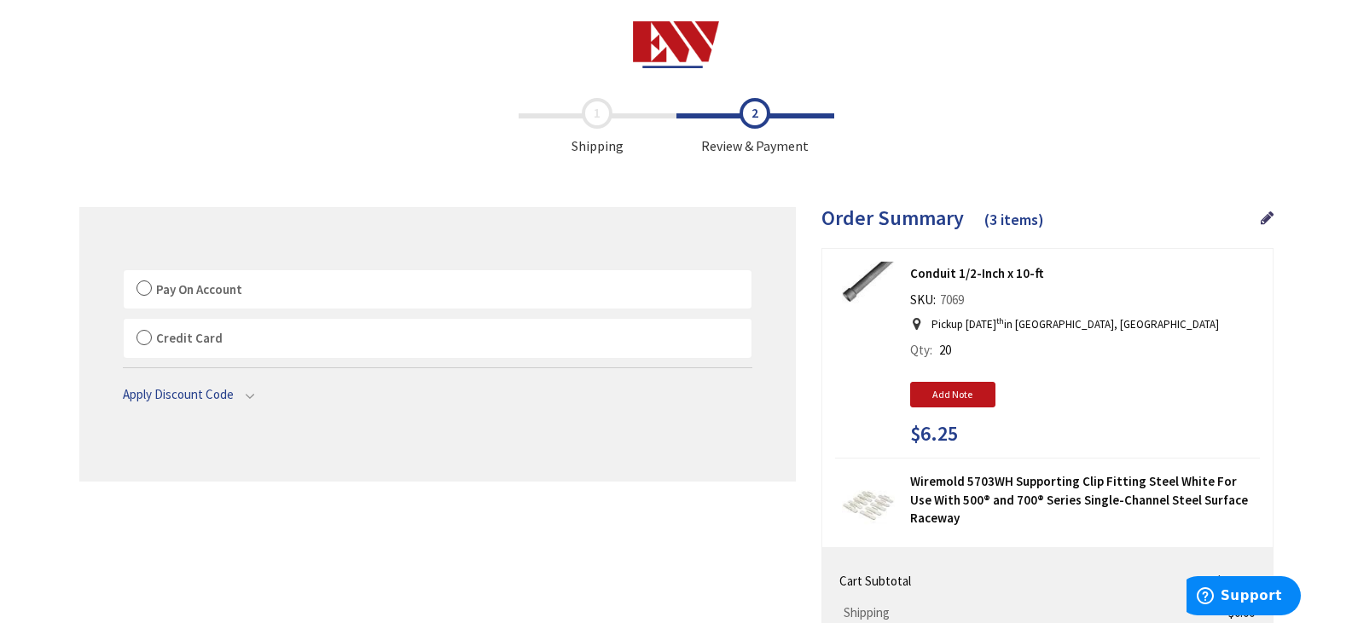
click at [195, 292] on span "Pay On Account" at bounding box center [199, 289] width 86 height 16
click at [153, 288] on label "Pay On Account" at bounding box center [438, 289] width 628 height 39
click at [124, 274] on input "Pay On Account" at bounding box center [124, 274] width 0 height 0
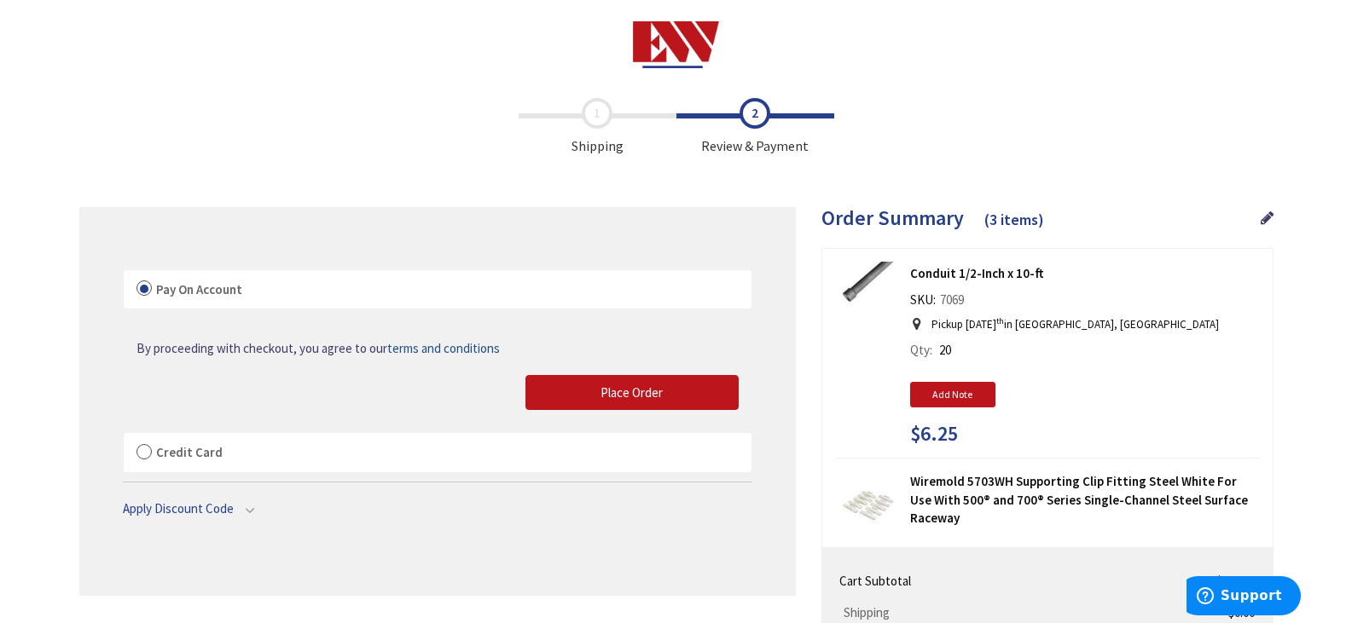
scroll to position [85, 0]
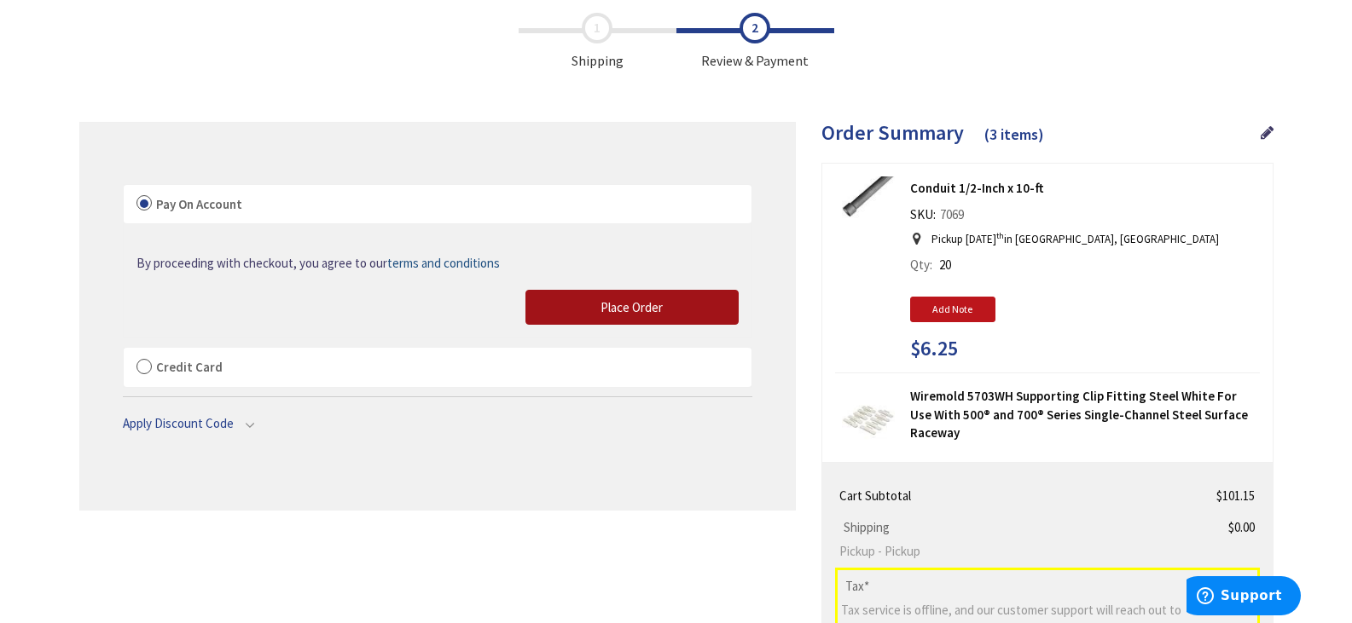
click at [627, 308] on span "Place Order" at bounding box center [631, 307] width 62 height 16
